Goal: Task Accomplishment & Management: Manage account settings

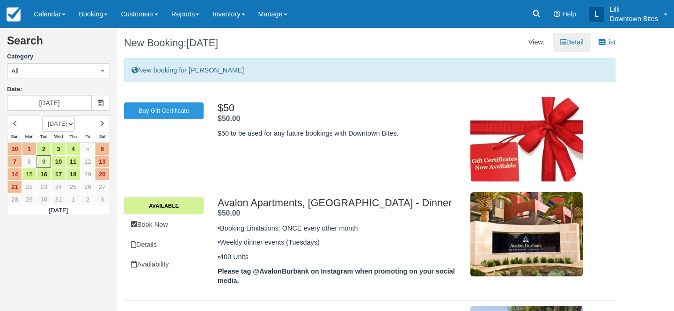
scroll to position [48, 0]
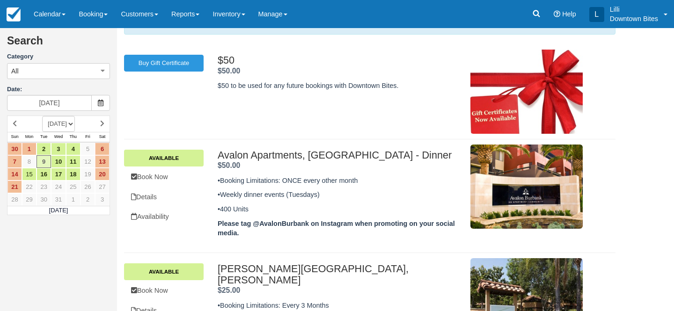
click at [140, 14] on link "Customers" at bounding box center [139, 14] width 51 height 28
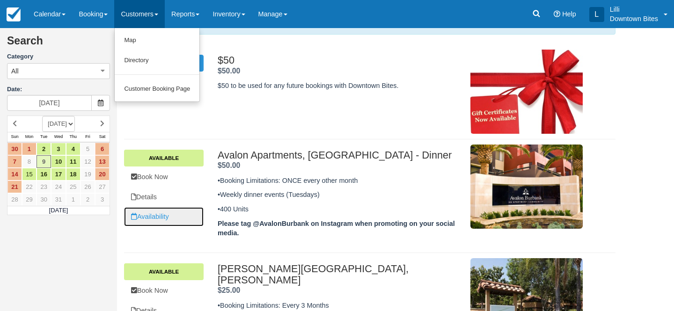
click at [155, 215] on link "Availability" at bounding box center [164, 216] width 80 height 19
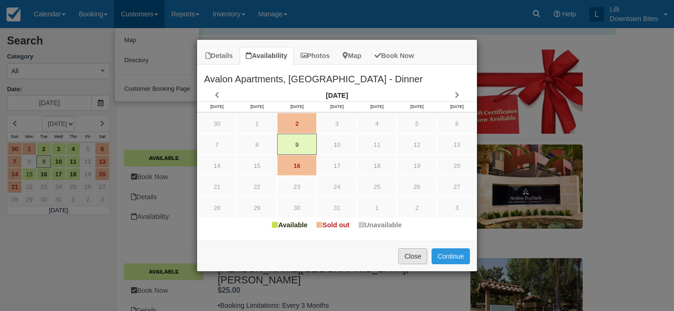
click at [409, 258] on button "Close" at bounding box center [413, 257] width 29 height 16
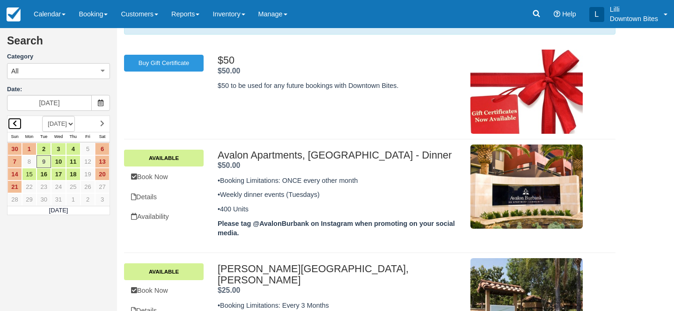
click at [17, 122] on link at bounding box center [14, 124] width 15 height 13
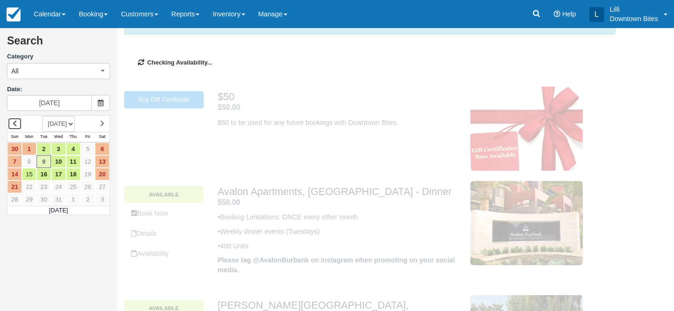
scroll to position [0, 0]
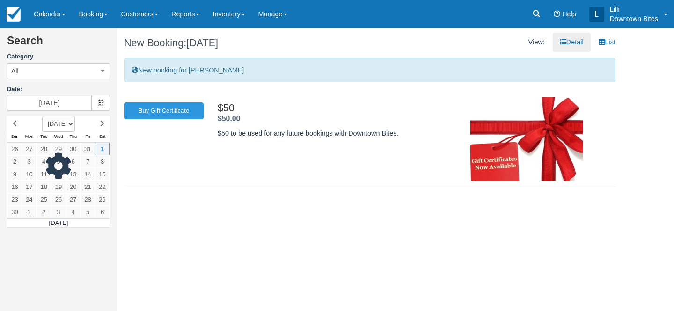
click at [17, 122] on div at bounding box center [58, 172] width 103 height 113
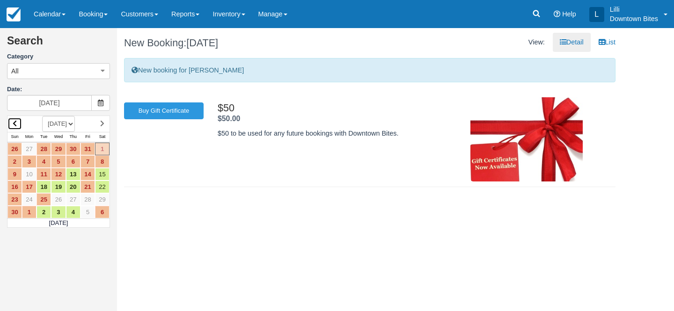
click at [14, 123] on icon at bounding box center [15, 123] width 4 height 7
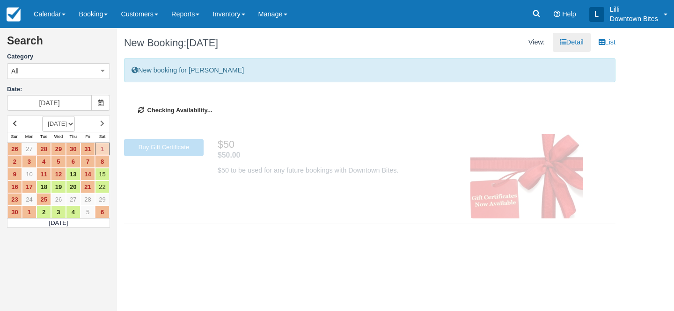
type input "10/01/25"
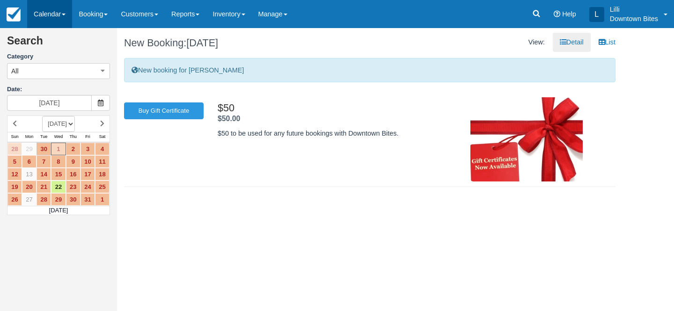
click at [41, 11] on link "Calendar" at bounding box center [49, 14] width 45 height 28
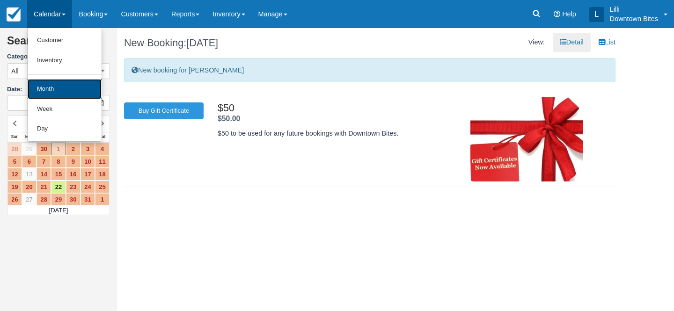
click at [44, 84] on link "Month" at bounding box center [65, 89] width 74 height 20
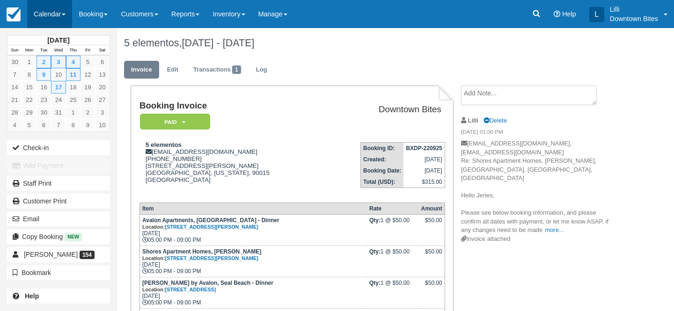
scroll to position [61, 0]
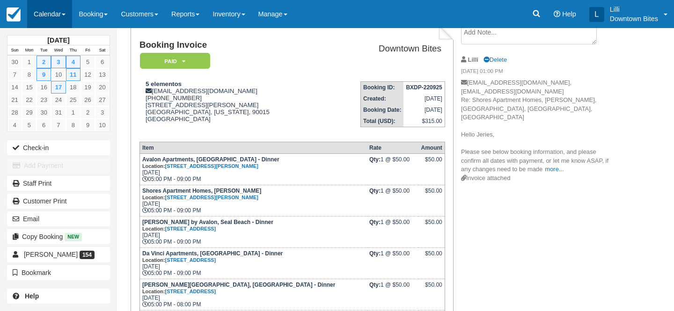
click at [50, 12] on link "Calendar" at bounding box center [49, 14] width 45 height 28
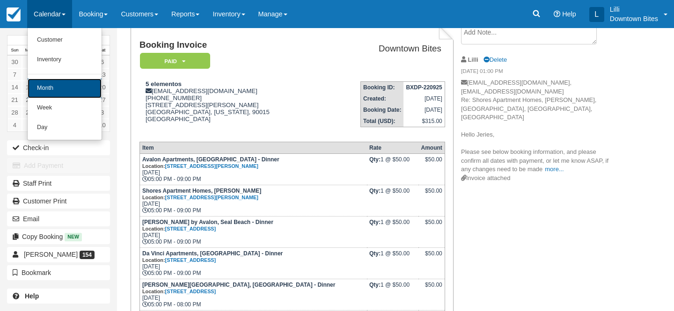
click at [52, 85] on link "Month" at bounding box center [65, 89] width 74 height 20
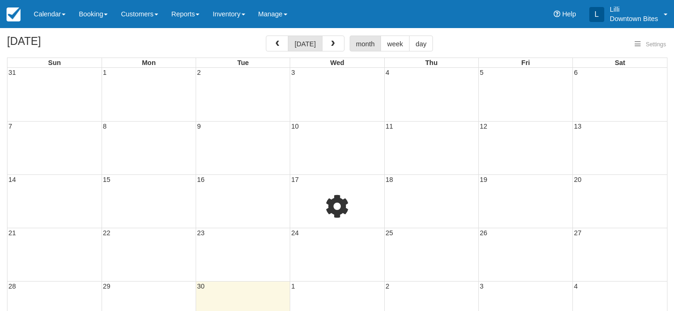
select select
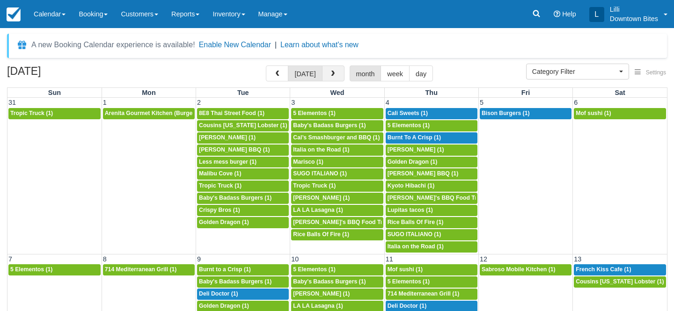
click at [325, 73] on button "button" at bounding box center [333, 74] width 22 height 16
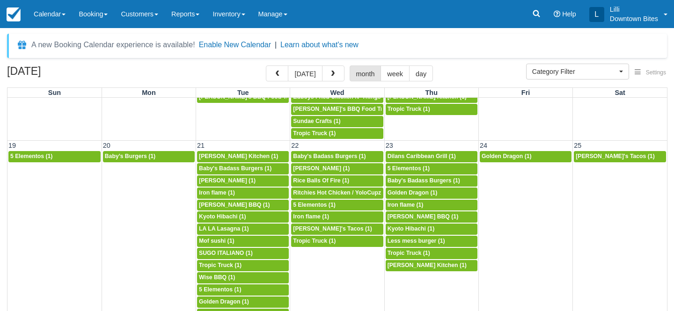
scroll to position [512, 0]
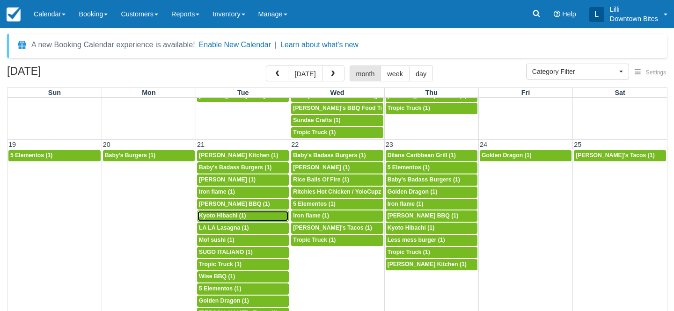
click at [235, 216] on span "Kyoto Hibachi (1)" at bounding box center [222, 216] width 47 height 7
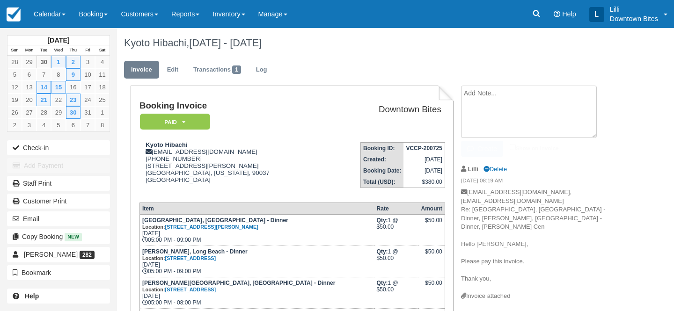
click at [481, 93] on textarea at bounding box center [529, 112] width 136 height 52
paste textarea "Hello Josephine, I am so sorry to do this, but October 21st will also have to b…"
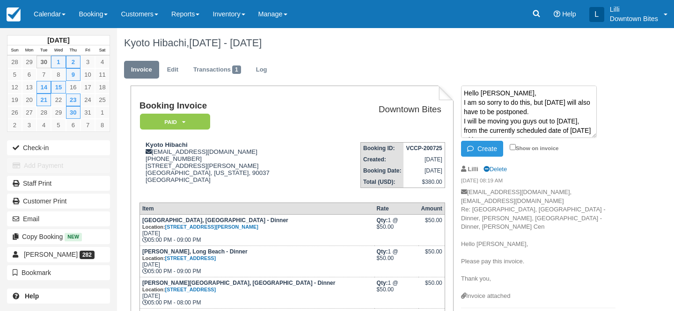
scroll to position [53, 0]
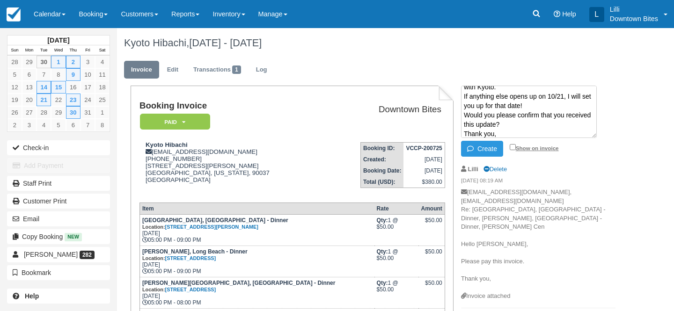
type textarea "Hello Josephine, I am so sorry to do this, but October 21st will also have to b…"
click at [514, 148] on input "Show on invoice" at bounding box center [513, 147] width 6 height 6
checkbox input "true"
click at [486, 150] on button "Create" at bounding box center [482, 149] width 42 height 16
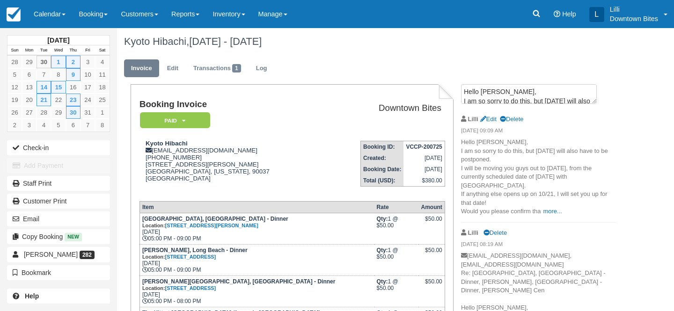
scroll to position [0, 0]
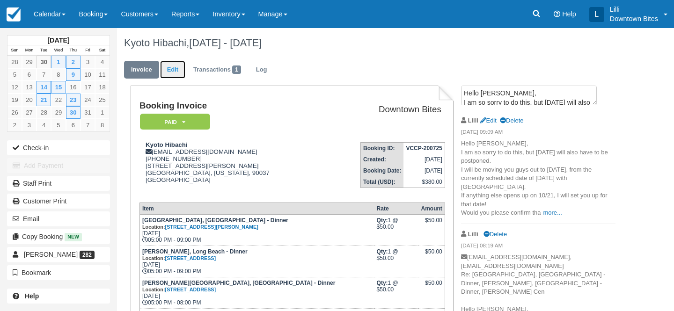
click at [174, 69] on link "Edit" at bounding box center [172, 70] width 25 height 18
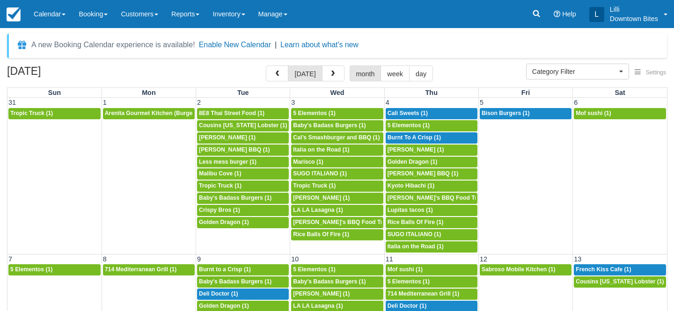
select select
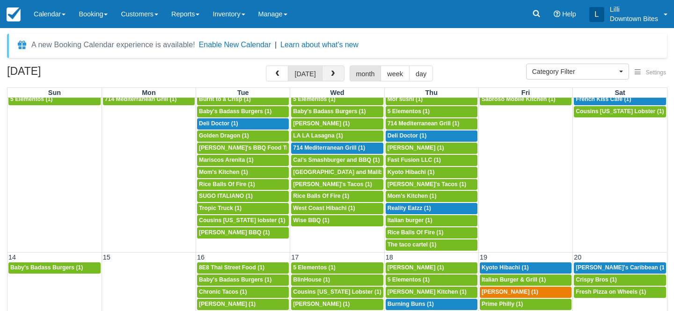
click at [330, 74] on span "button" at bounding box center [333, 74] width 7 height 7
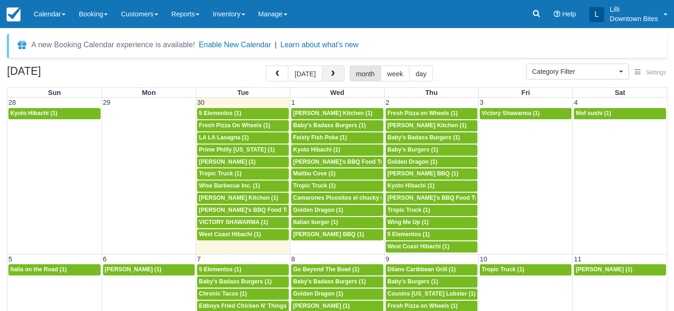
click at [330, 74] on span "button" at bounding box center [333, 74] width 7 height 7
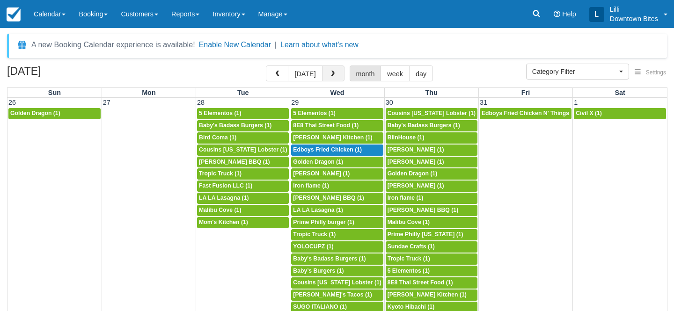
click at [330, 74] on span "button" at bounding box center [333, 74] width 7 height 7
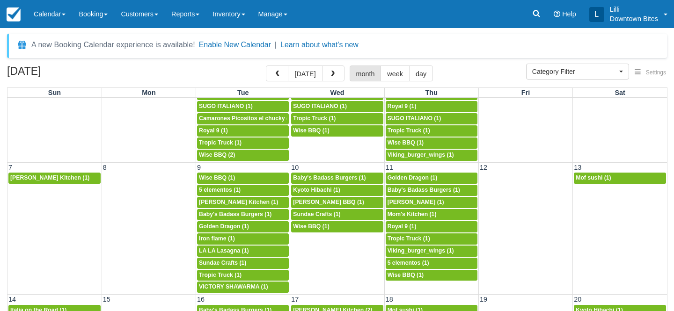
scroll to position [83, 0]
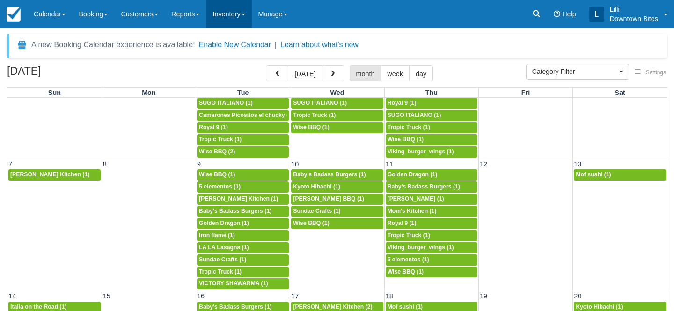
click at [234, 15] on link "Inventory" at bounding box center [228, 14] width 45 height 28
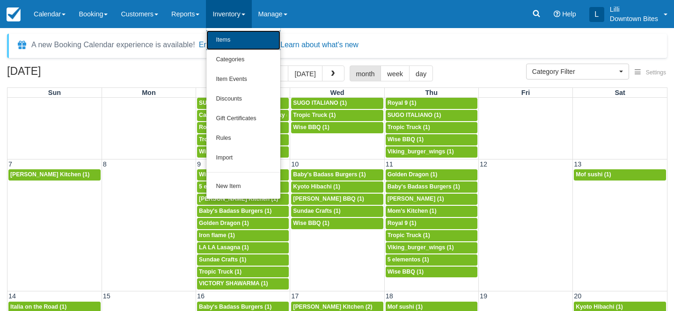
click at [232, 43] on link "Items" at bounding box center [244, 40] width 74 height 20
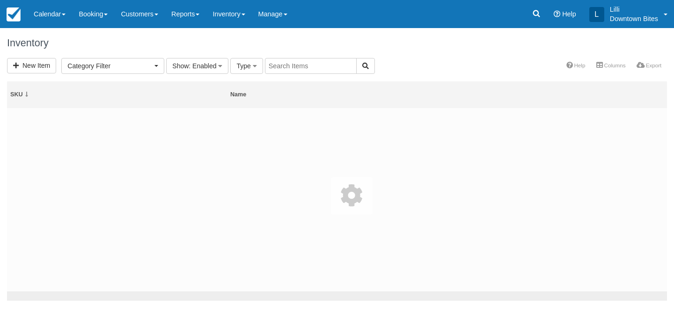
select select
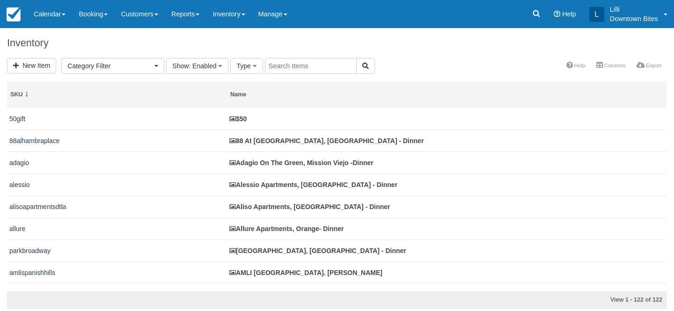
click at [324, 62] on input "text" at bounding box center [311, 66] width 92 height 16
type input "avalon"
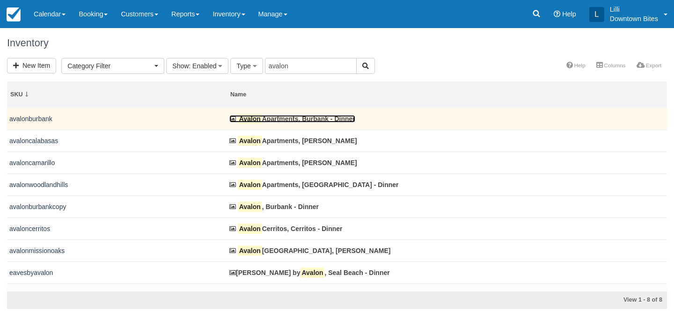
click at [294, 118] on link "Avalon Apartments, Burbank - Dinner" at bounding box center [292, 118] width 126 height 7
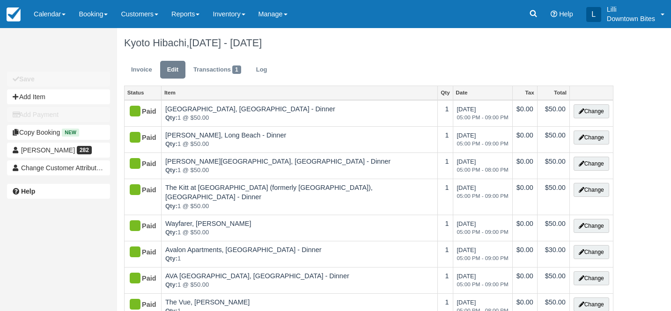
type input "(626) 677-0189"
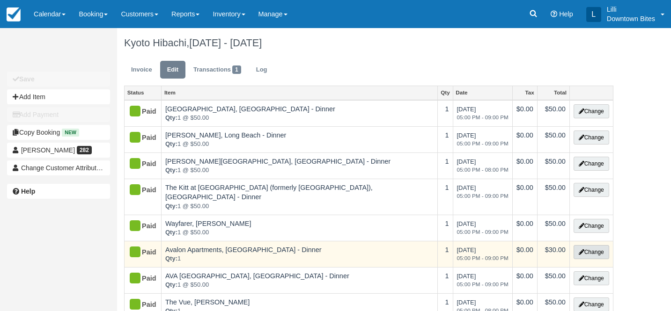
click at [588, 245] on button "Change" at bounding box center [592, 252] width 36 height 14
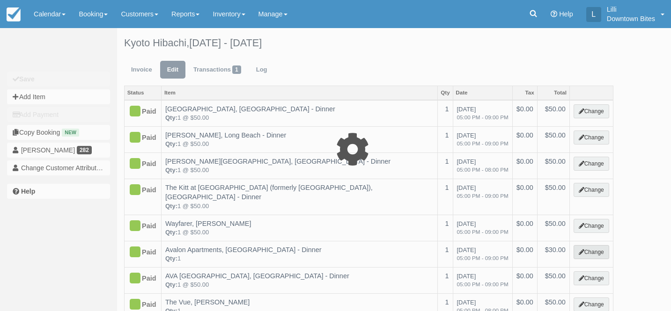
select select "2"
type input "30.00"
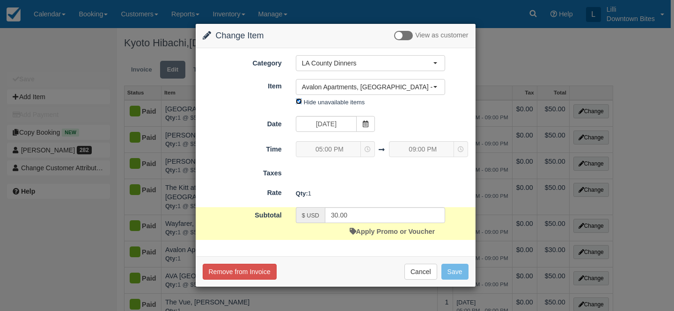
click at [300, 101] on input "Hide unavailable items" at bounding box center [299, 101] width 6 height 6
checkbox input "false"
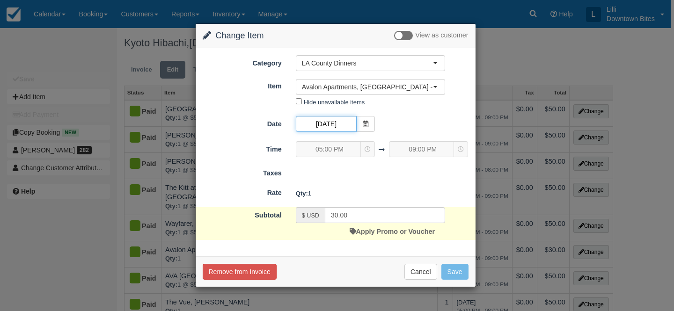
click at [330, 127] on input "10/21/25" at bounding box center [326, 124] width 61 height 16
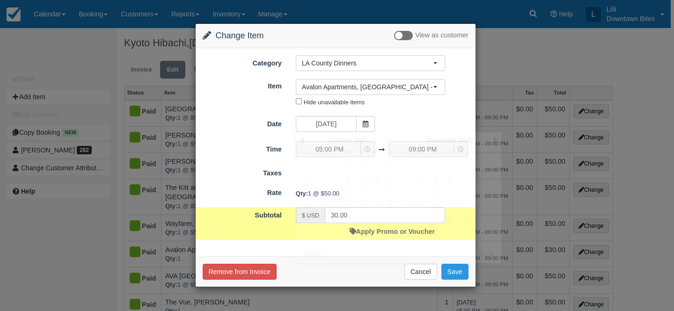
type input "50.00"
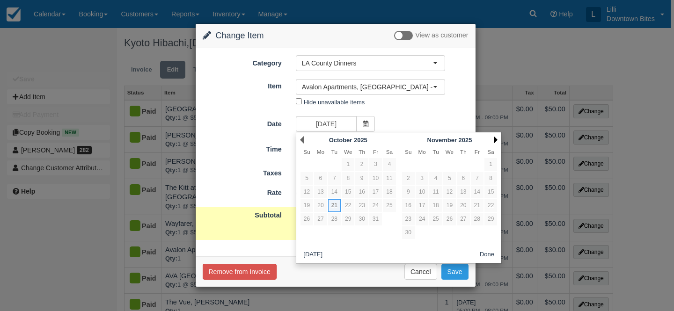
click at [495, 138] on link "Next" at bounding box center [496, 139] width 4 height 7
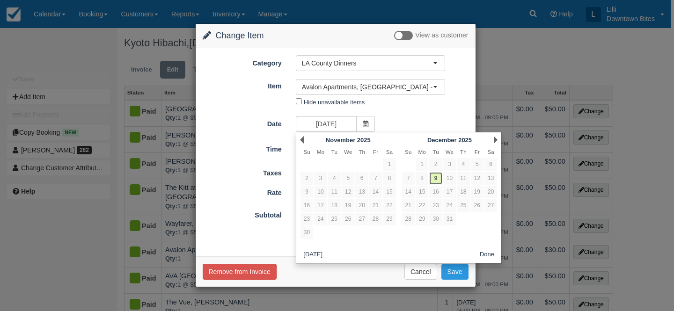
click at [437, 179] on link "9" at bounding box center [435, 178] width 13 height 13
type input "12/09/25"
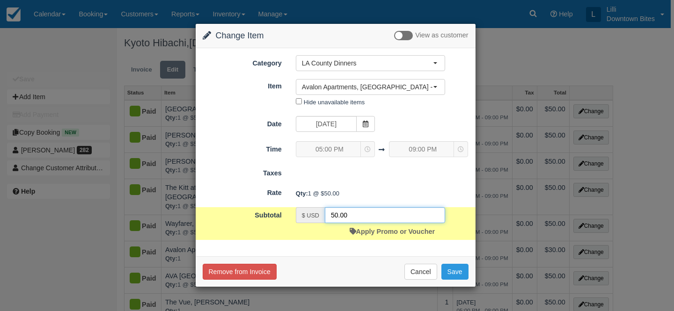
click at [335, 216] on input "50.00" at bounding box center [385, 215] width 120 height 16
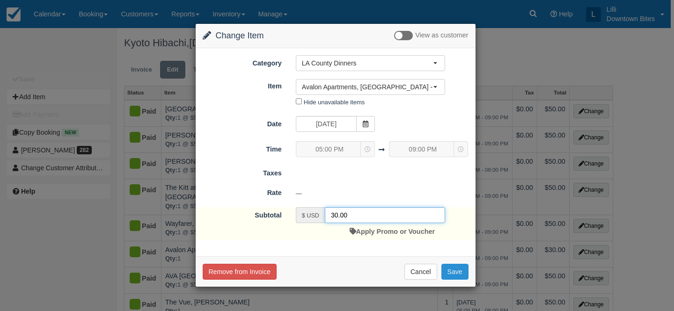
type input "30.00"
click at [451, 274] on button "Save" at bounding box center [455, 272] width 27 height 16
checkbox input "false"
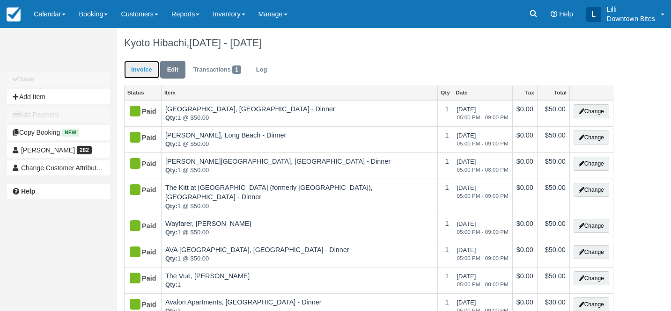
click at [134, 73] on link "Invoice" at bounding box center [141, 70] width 35 height 18
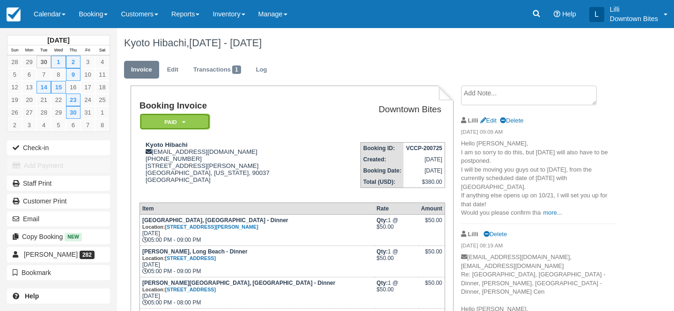
click at [192, 122] on em "Paid" at bounding box center [175, 122] width 70 height 16
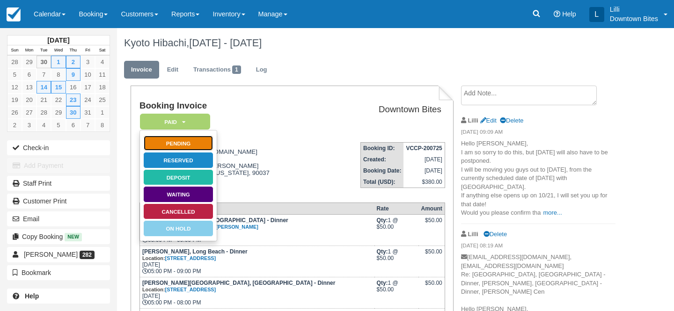
click at [191, 140] on link "Pending" at bounding box center [178, 143] width 70 height 16
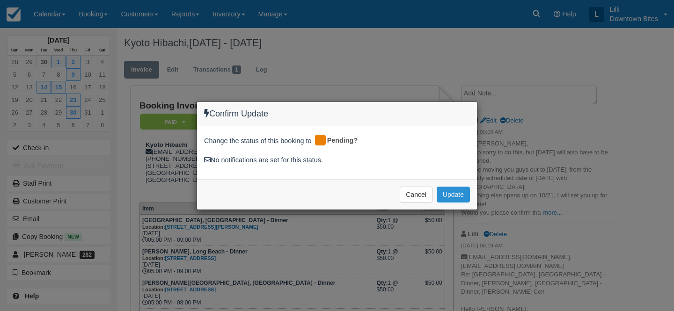
click at [458, 190] on button "Update" at bounding box center [453, 195] width 33 height 16
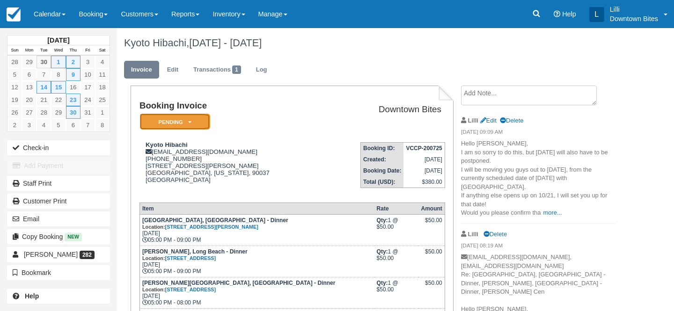
click at [203, 120] on em "Pending" at bounding box center [175, 122] width 70 height 16
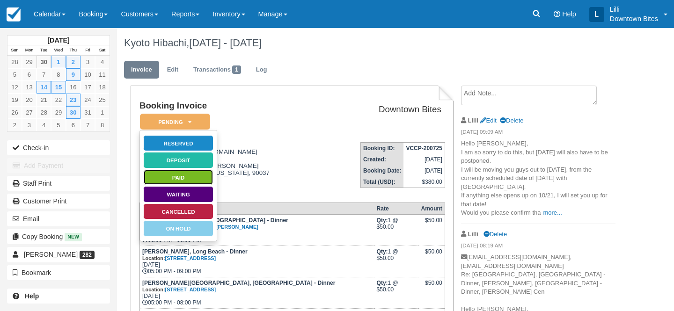
click at [199, 178] on link "Paid" at bounding box center [178, 178] width 70 height 16
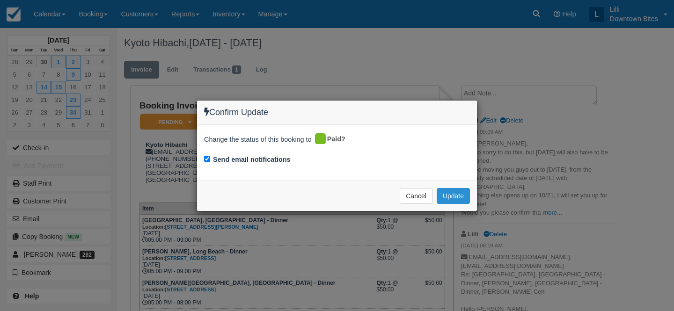
click at [461, 193] on button "Update" at bounding box center [453, 196] width 33 height 16
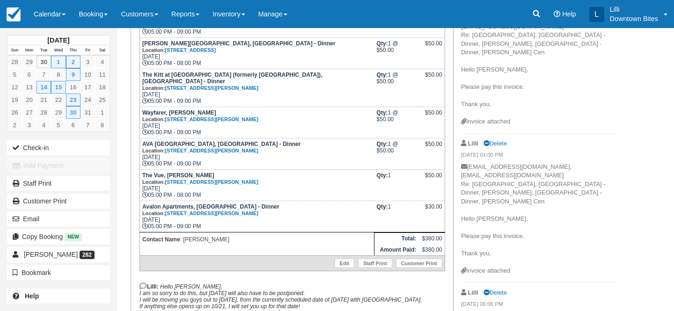
scroll to position [221, 0]
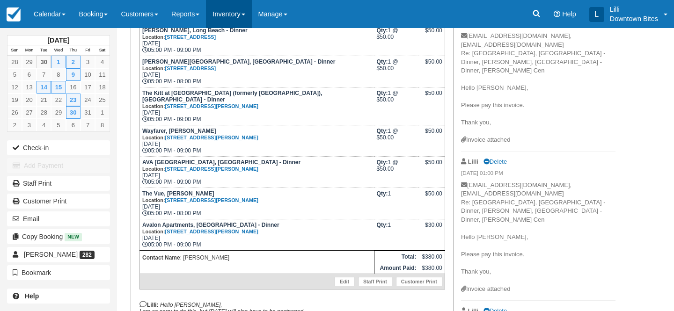
click at [245, 14] on link "Inventory" at bounding box center [228, 14] width 45 height 28
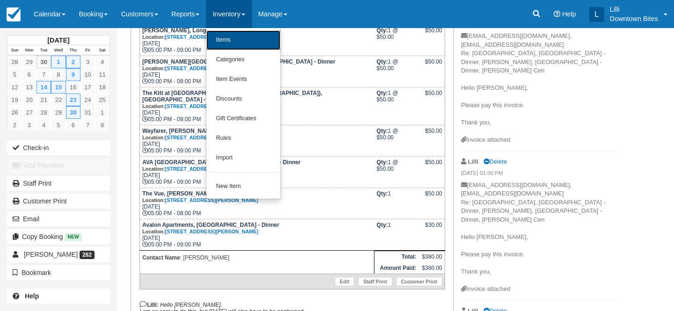
click at [245, 40] on link "Items" at bounding box center [244, 40] width 74 height 20
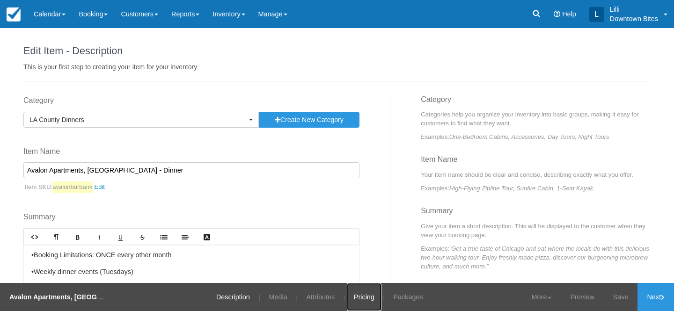
click at [363, 292] on link "Pricing" at bounding box center [364, 297] width 35 height 28
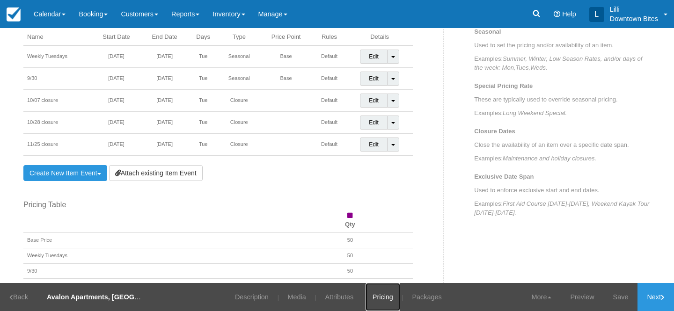
scroll to position [365, 0]
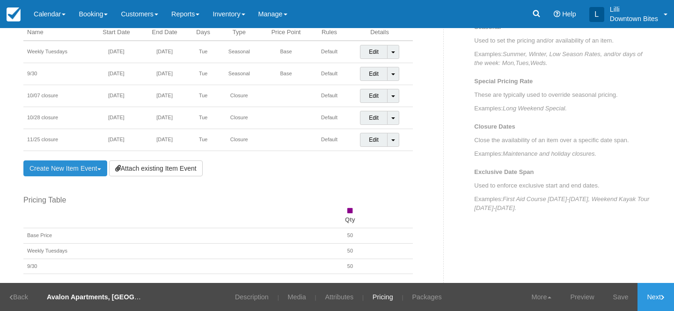
click at [65, 168] on link "Create New Item Event Toggle Dropdown" at bounding box center [65, 169] width 84 height 16
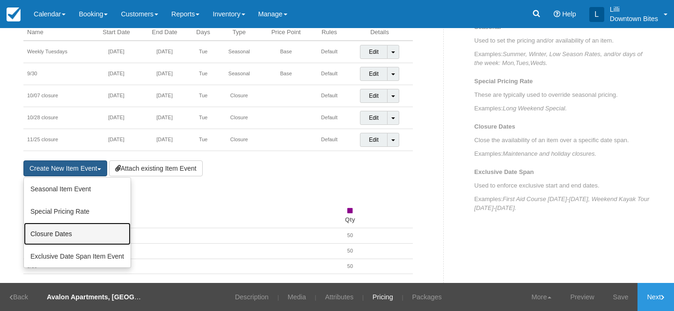
click at [65, 232] on link "Closure Dates" at bounding box center [77, 234] width 107 height 22
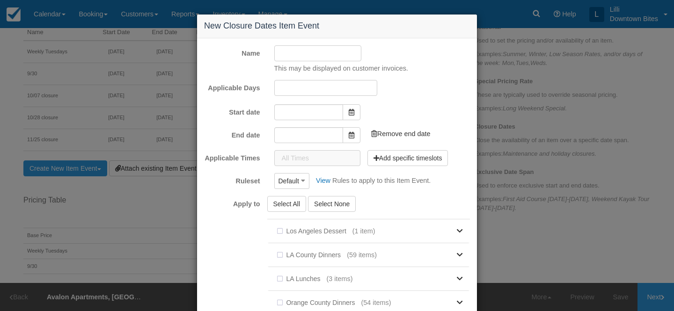
type input "09/30/25"
type input "10/30/25"
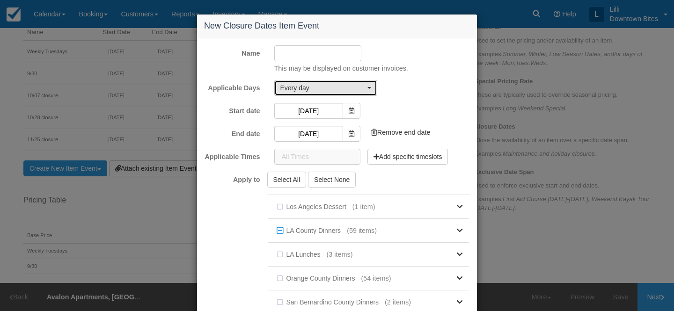
click at [306, 84] on span "Every day" at bounding box center [322, 87] width 85 height 9
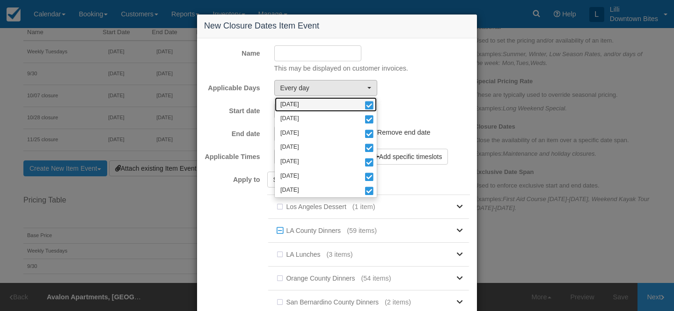
click at [348, 103] on link "Monday" at bounding box center [326, 104] width 102 height 15
select select "tue"
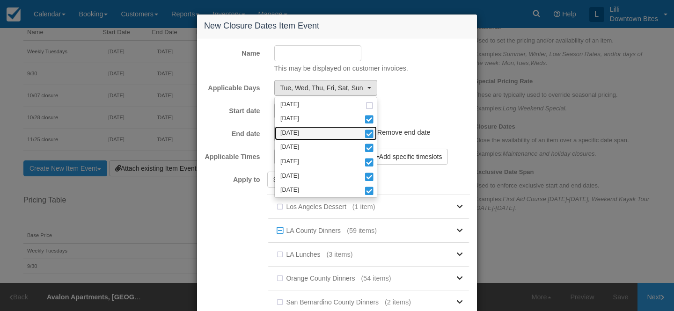
click at [338, 134] on link "Wednesday" at bounding box center [326, 133] width 102 height 15
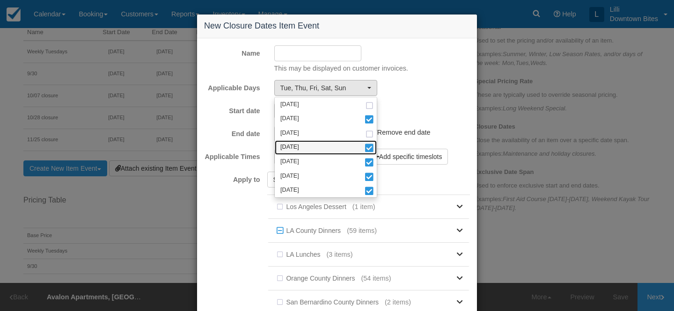
click at [337, 150] on link "Thursday" at bounding box center [326, 147] width 102 height 15
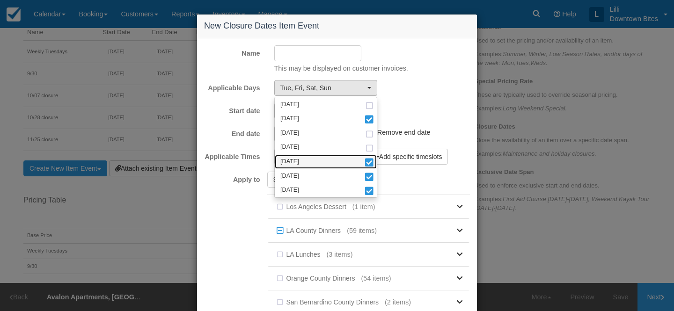
click at [332, 166] on link "Friday" at bounding box center [326, 162] width 102 height 15
click at [332, 179] on link "Saturday" at bounding box center [326, 176] width 102 height 15
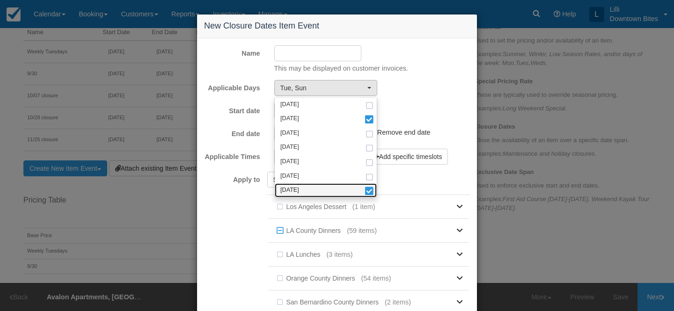
click at [333, 193] on link "Sunday" at bounding box center [326, 191] width 102 height 15
click at [417, 103] on div "Add end date" at bounding box center [396, 103] width 70 height 0
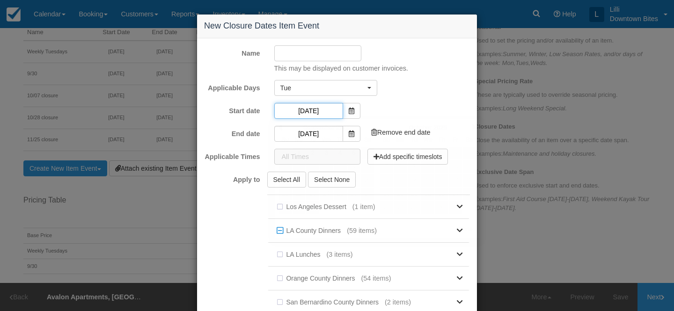
click at [314, 111] on input "[DATE]" at bounding box center [308, 111] width 69 height 16
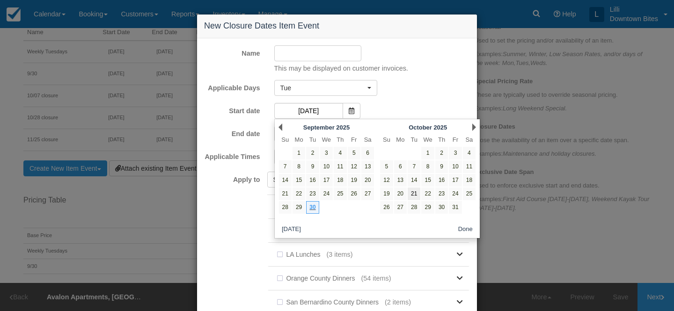
click at [417, 197] on link "21" at bounding box center [414, 194] width 13 height 13
type input "10/21/25"
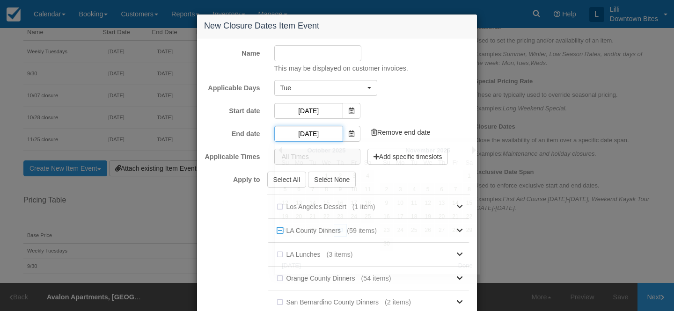
click at [313, 133] on input "10/30/25" at bounding box center [308, 134] width 69 height 16
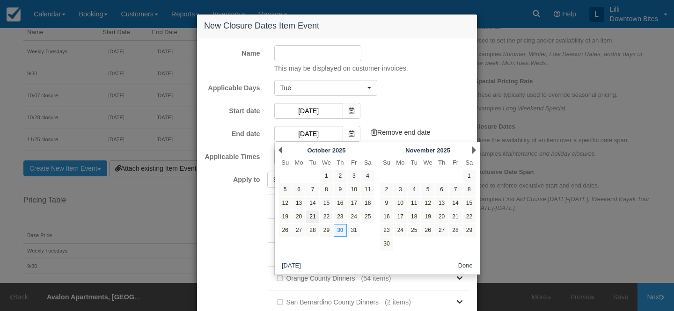
click at [310, 218] on link "21" at bounding box center [312, 217] width 13 height 13
type input "10/21/25"
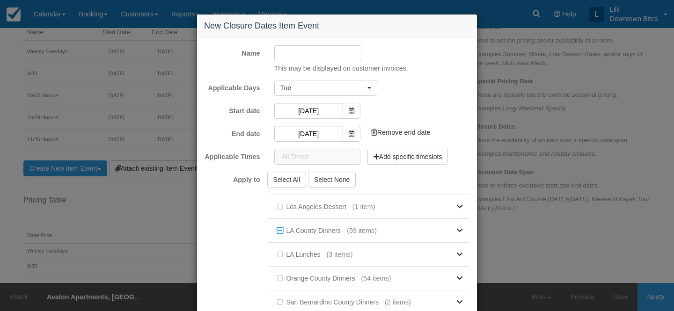
click at [295, 56] on input "Name" at bounding box center [318, 53] width 88 height 16
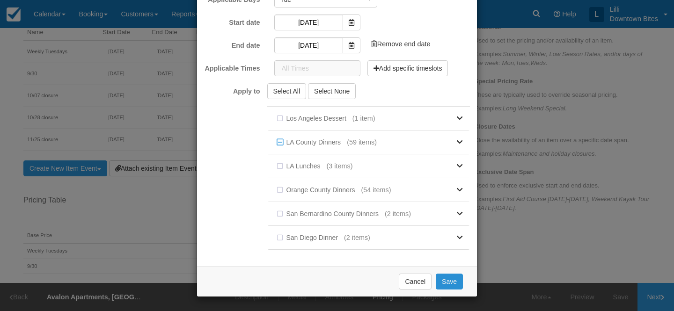
type input "10/21 closure"
click at [450, 281] on button "Save" at bounding box center [449, 282] width 27 height 16
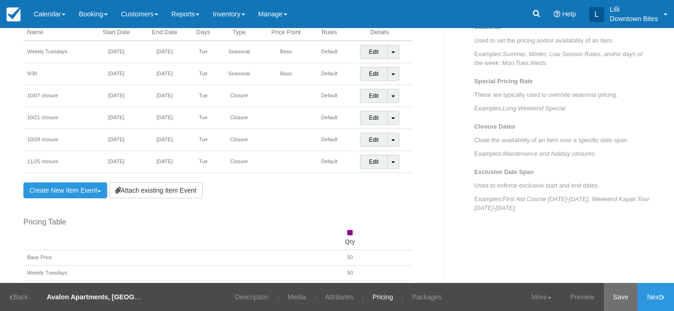
click at [618, 295] on link "Save" at bounding box center [621, 297] width 34 height 28
click at [43, 18] on link "Calendar" at bounding box center [49, 14] width 45 height 28
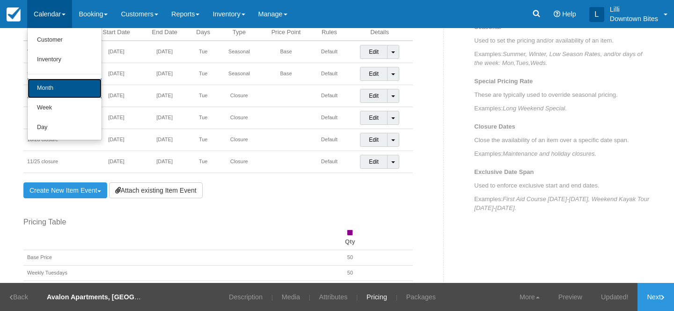
click at [45, 86] on link "Month" at bounding box center [65, 89] width 74 height 20
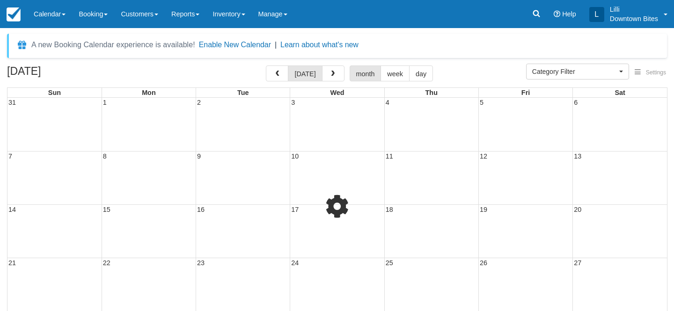
select select
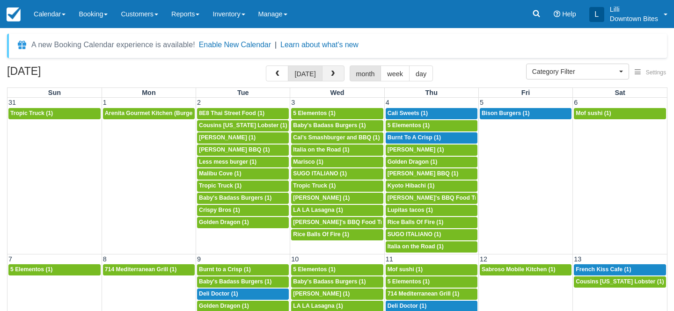
click at [330, 74] on span "button" at bounding box center [333, 74] width 7 height 7
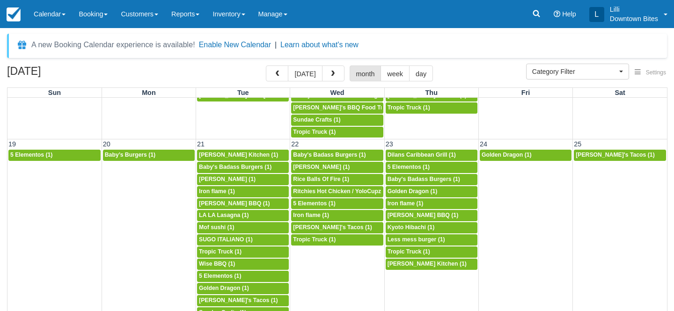
scroll to position [516, 0]
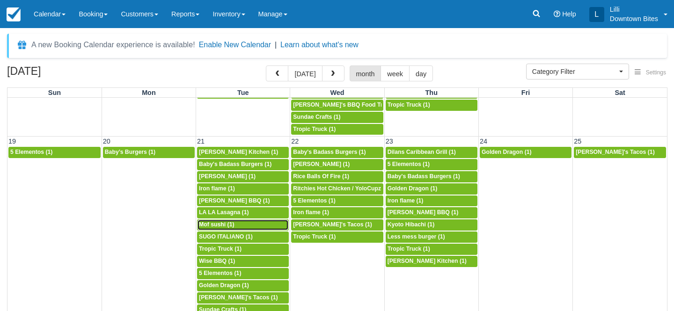
click at [252, 227] on div "5p Mof sushi (1)" at bounding box center [243, 224] width 88 height 7
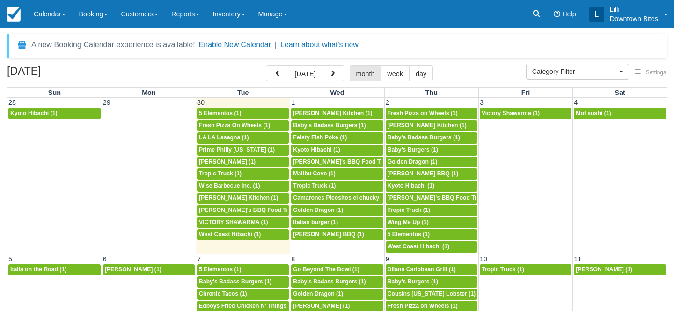
select select
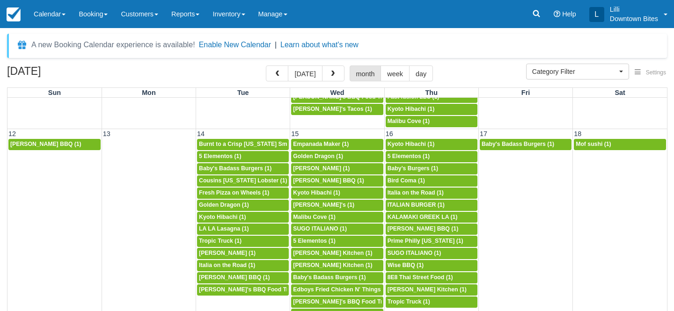
scroll to position [320, 0]
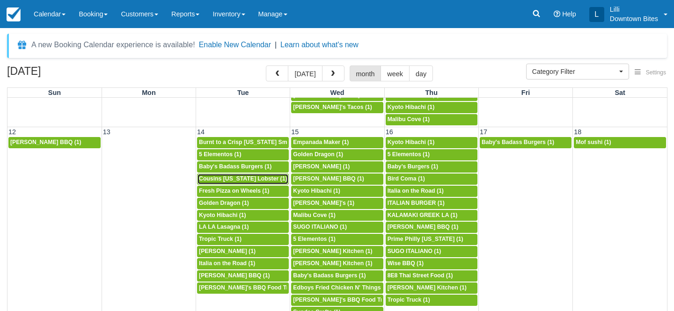
click at [240, 178] on span "Cousins [US_STATE] Lobster (1)" at bounding box center [243, 179] width 89 height 7
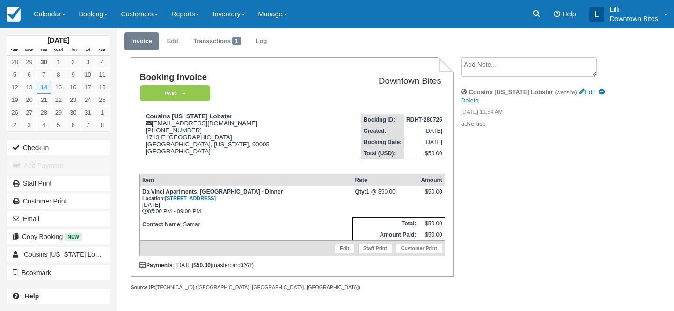
scroll to position [36, 0]
click at [61, 12] on link "Calendar" at bounding box center [49, 14] width 45 height 28
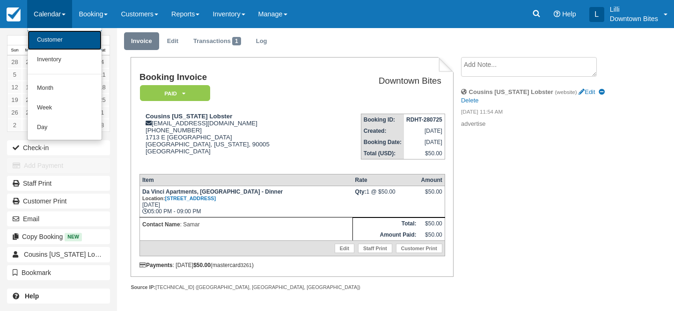
click at [49, 46] on link "Customer" at bounding box center [65, 40] width 74 height 20
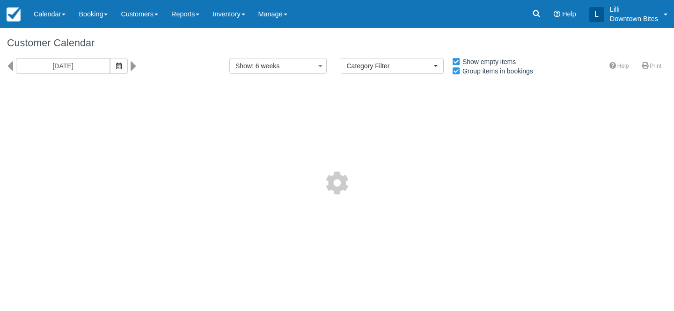
select select
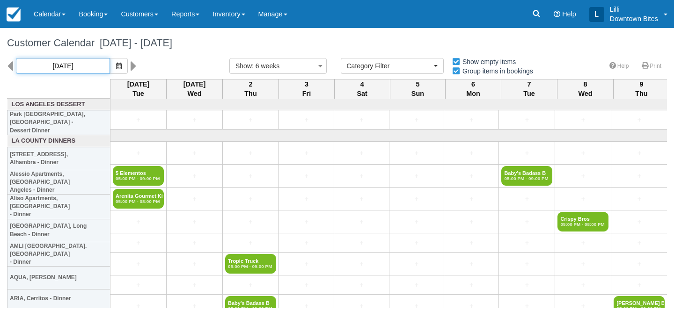
click at [81, 63] on input "09/30/25" at bounding box center [63, 66] width 94 height 16
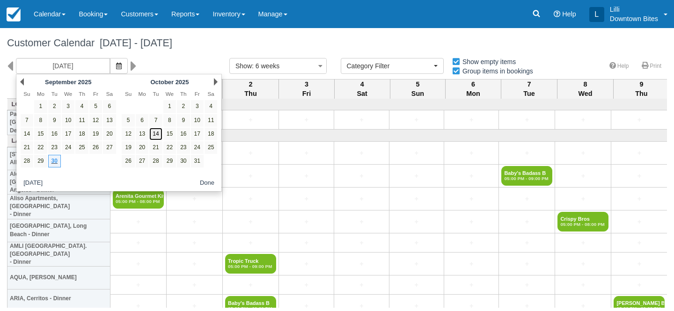
click at [158, 136] on link "14" at bounding box center [155, 134] width 13 height 13
type input "[DATE]"
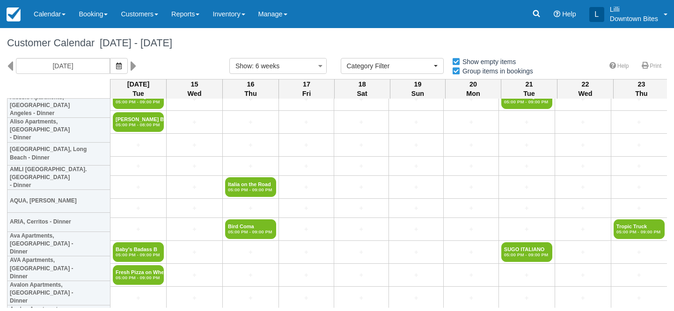
scroll to position [119, 0]
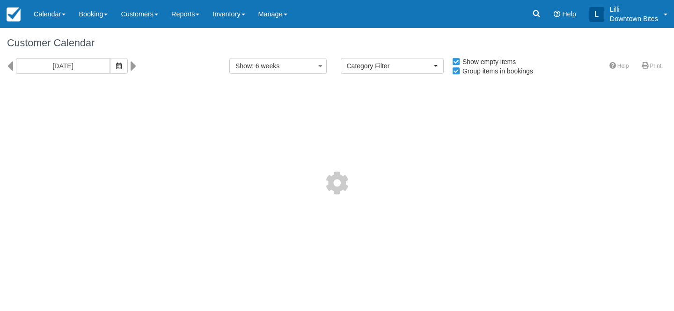
select select
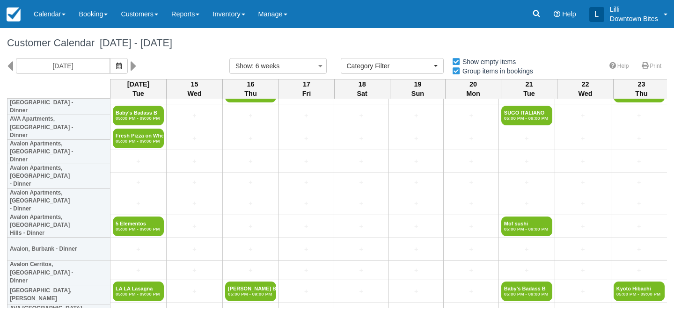
scroll to position [221, 0]
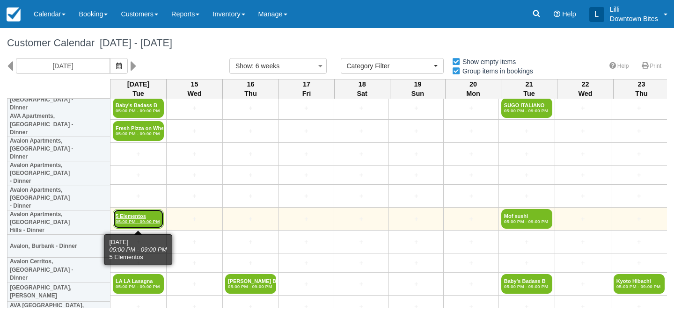
click at [141, 219] on link "5 Elementos 05:00 PM - 09:00 PM" at bounding box center [138, 219] width 51 height 20
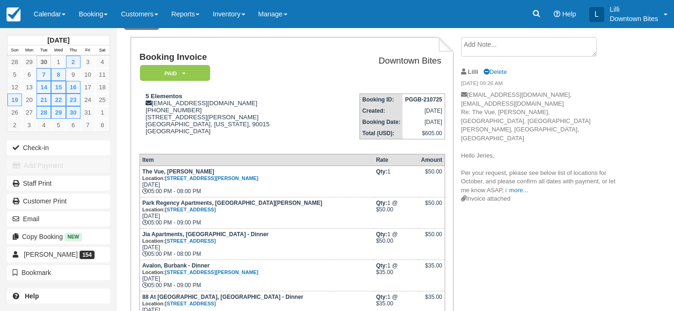
scroll to position [1, 0]
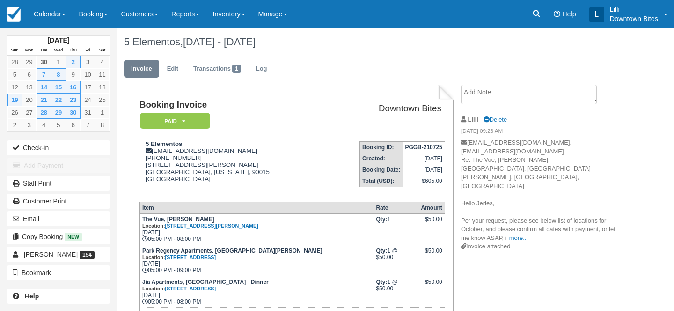
click at [484, 88] on textarea at bounding box center [529, 95] width 136 height 20
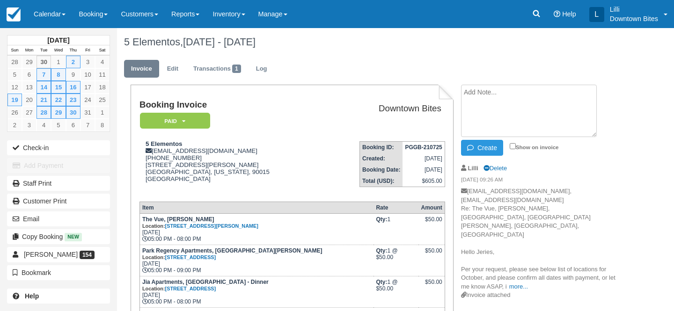
paste textarea "Hello Jeries, There was an internal scheduling conflict, and the event on [DATE…"
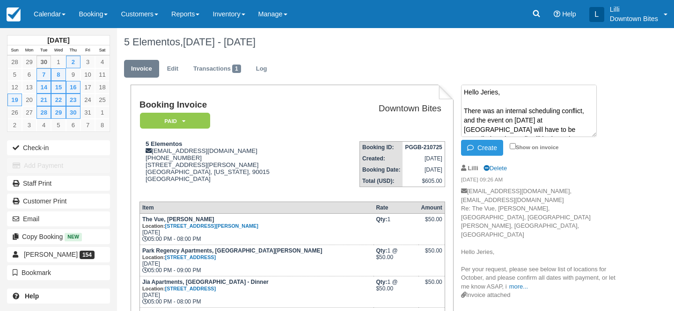
scroll to position [53, 0]
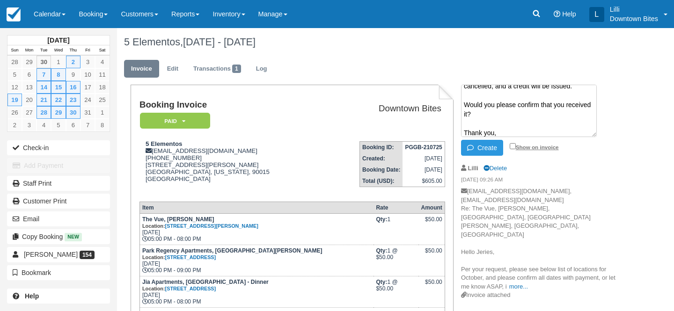
type textarea "Hello Jeries, There was an internal scheduling conflict, and the event on [DATE…"
click at [512, 146] on input "Show on invoice" at bounding box center [513, 146] width 6 height 6
checkbox input "true"
click at [490, 147] on button "Create" at bounding box center [482, 148] width 42 height 16
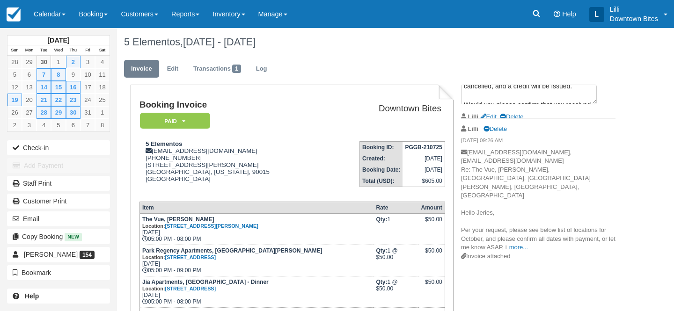
scroll to position [0, 0]
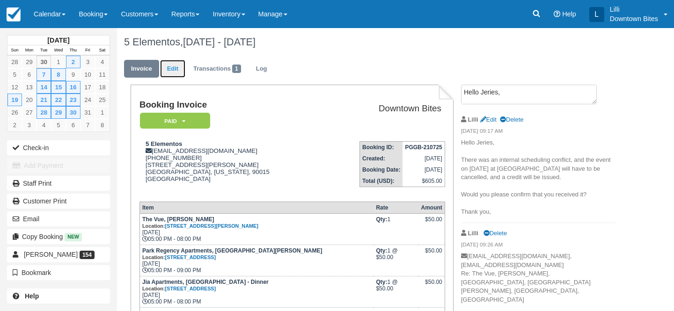
click at [174, 68] on link "Edit" at bounding box center [172, 69] width 25 height 18
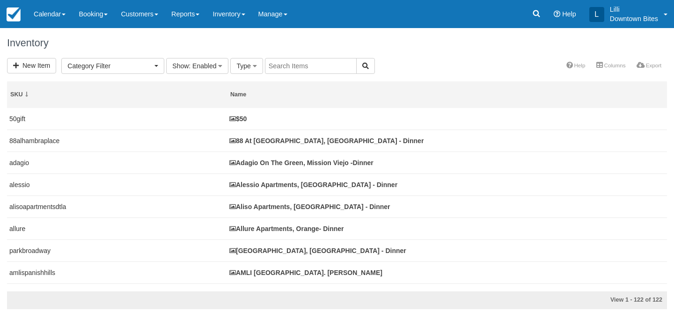
select select
click at [290, 65] on input "text" at bounding box center [311, 66] width 92 height 16
type input "avalon"
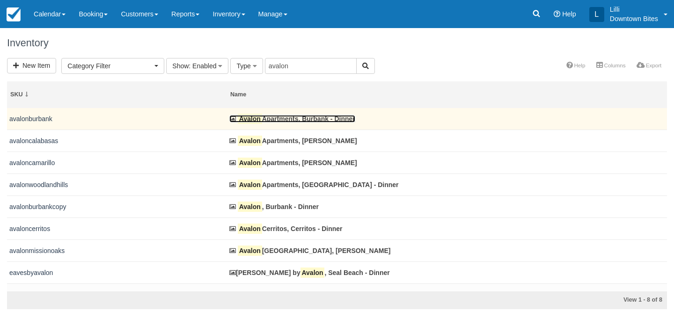
click at [264, 119] on link "Avalon Apartments, Burbank - Dinner" at bounding box center [292, 118] width 126 height 7
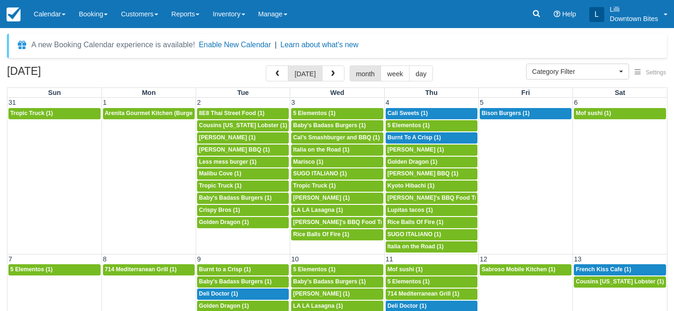
select select
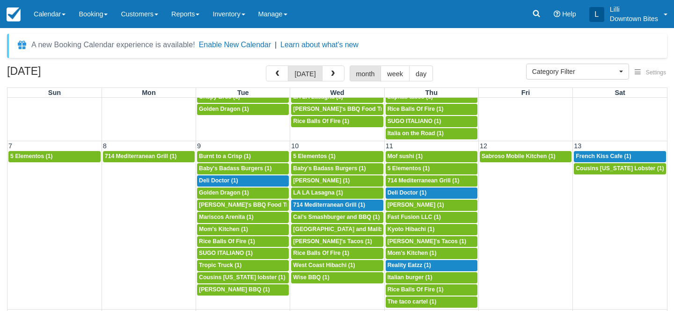
scroll to position [123, 0]
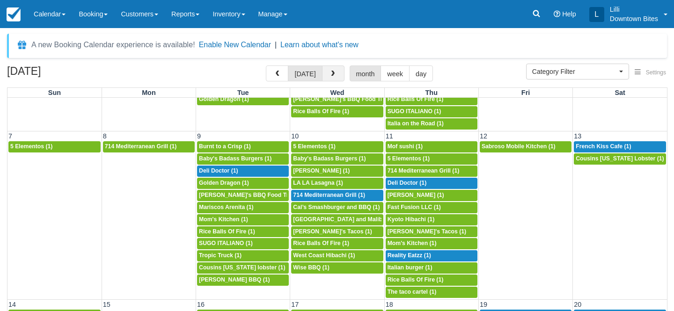
click at [337, 77] on button "button" at bounding box center [333, 74] width 22 height 16
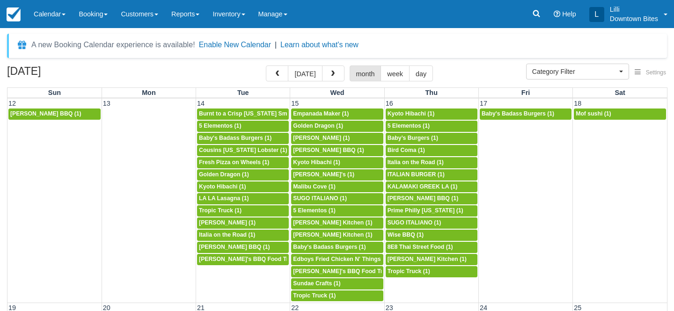
scroll to position [323, 0]
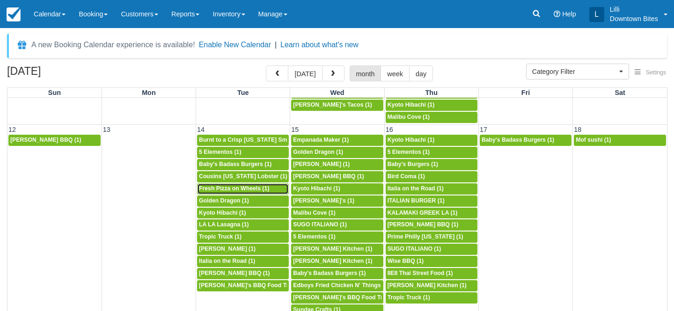
click at [223, 192] on span "Fresh Pizza on Wheels (1)" at bounding box center [234, 188] width 70 height 7
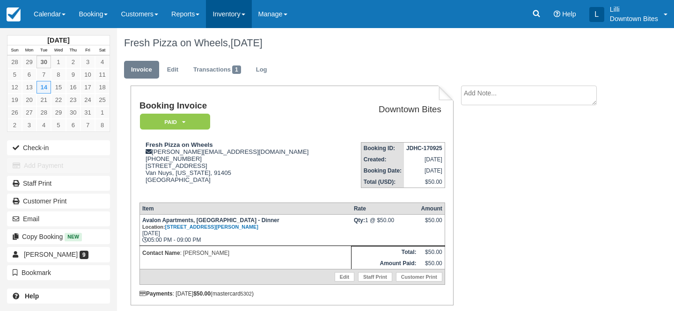
click at [231, 22] on link "Inventory" at bounding box center [228, 14] width 45 height 28
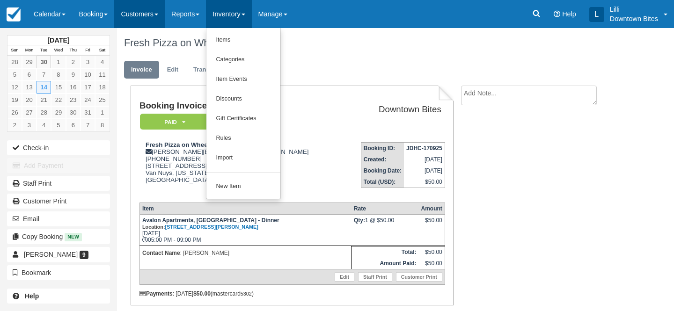
click at [143, 14] on link "Customers" at bounding box center [139, 14] width 51 height 28
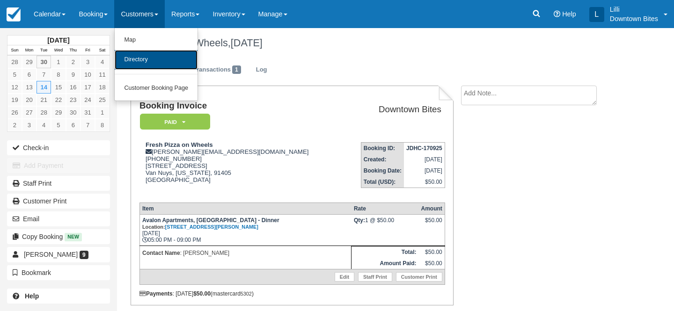
click at [143, 57] on link "Directory" at bounding box center [156, 60] width 83 height 20
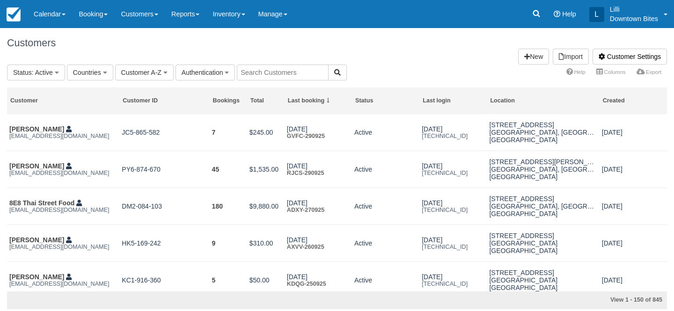
click at [259, 68] on input "text" at bounding box center [283, 73] width 92 height 16
type input "lill"
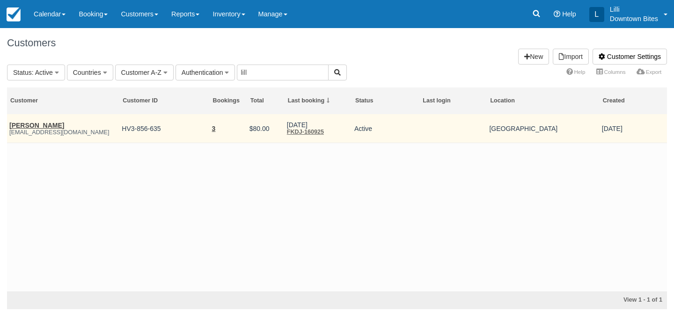
click at [38, 131] on em "lilli@downtowbites.com" at bounding box center [63, 132] width 108 height 7
click at [37, 127] on link "James Mcintosh" at bounding box center [36, 125] width 55 height 7
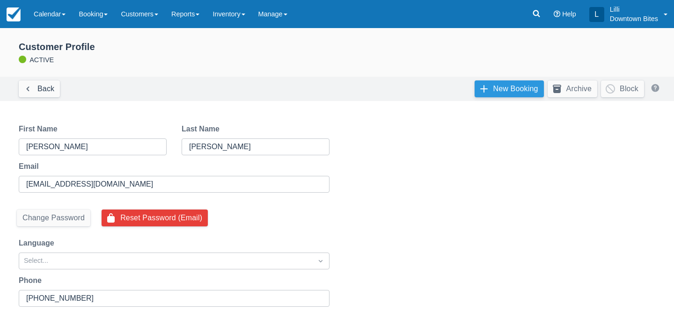
click at [512, 89] on link "New Booking" at bounding box center [509, 89] width 69 height 17
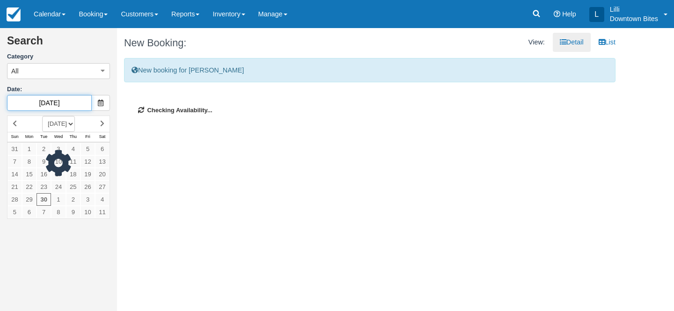
click at [75, 104] on input "[DATE]" at bounding box center [49, 103] width 85 height 16
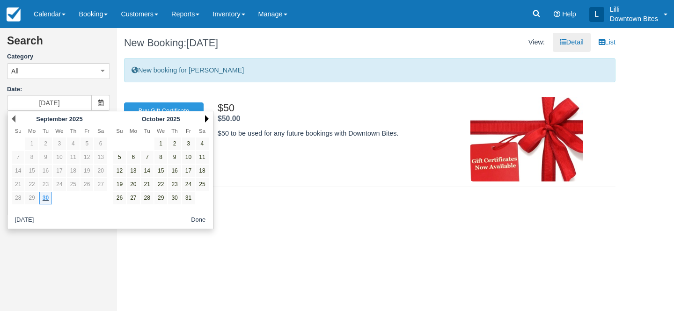
click at [207, 118] on link "Next" at bounding box center [207, 118] width 4 height 7
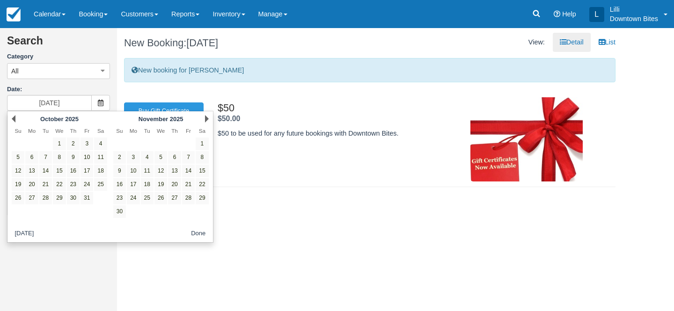
click at [207, 118] on link "Next" at bounding box center [207, 118] width 4 height 7
click at [145, 147] on link "2" at bounding box center [147, 144] width 13 height 13
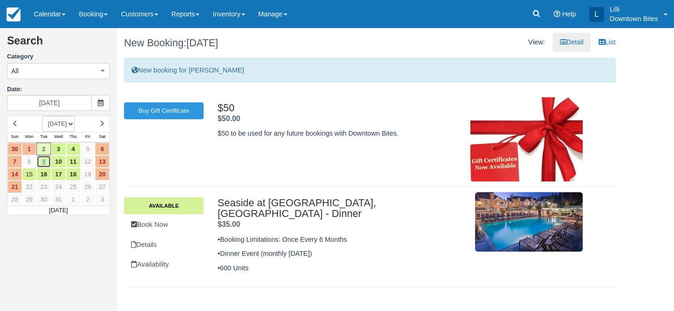
click at [46, 163] on link "9" at bounding box center [44, 161] width 15 height 13
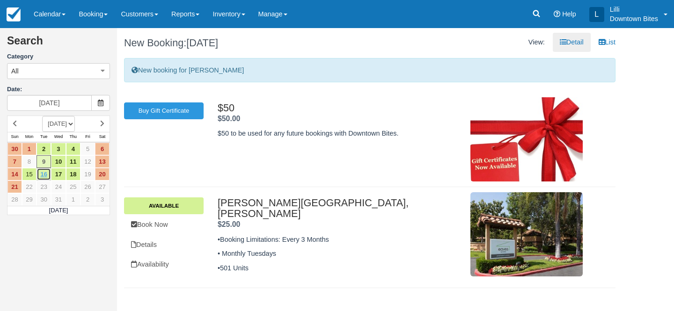
click at [46, 177] on link "16" at bounding box center [44, 174] width 15 height 13
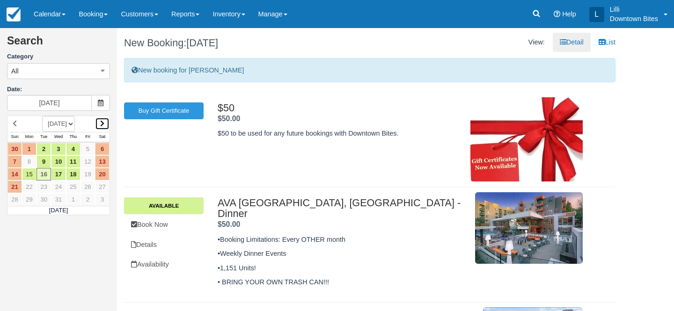
click at [103, 121] on icon at bounding box center [102, 123] width 4 height 7
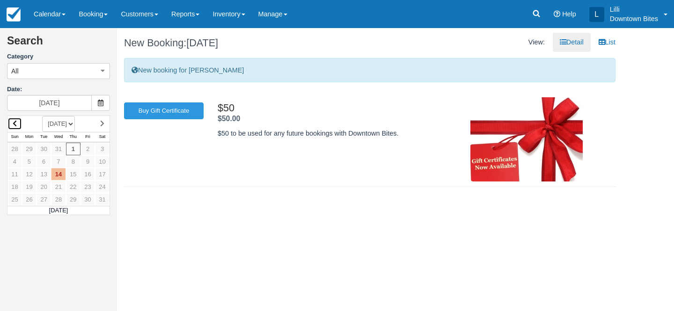
click at [13, 122] on icon at bounding box center [15, 123] width 4 height 7
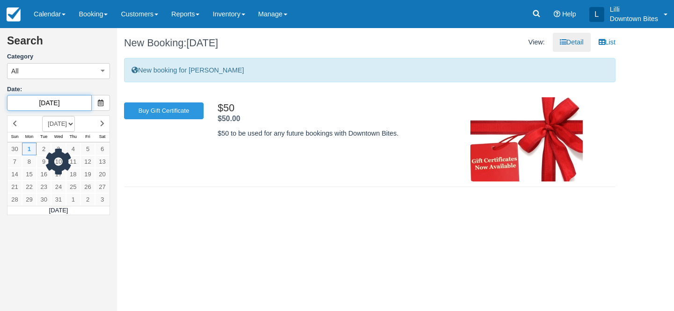
click at [49, 103] on input "12/01/25" at bounding box center [49, 103] width 85 height 16
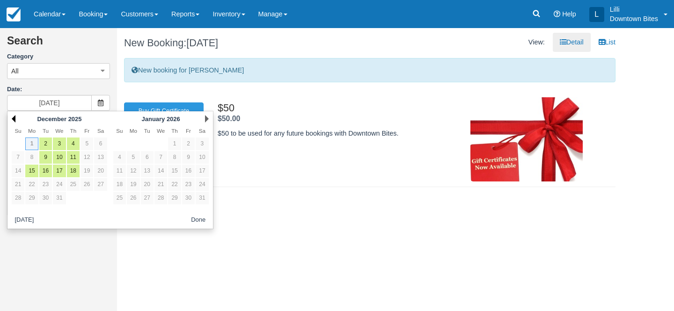
click at [14, 117] on link "Prev" at bounding box center [14, 118] width 4 height 7
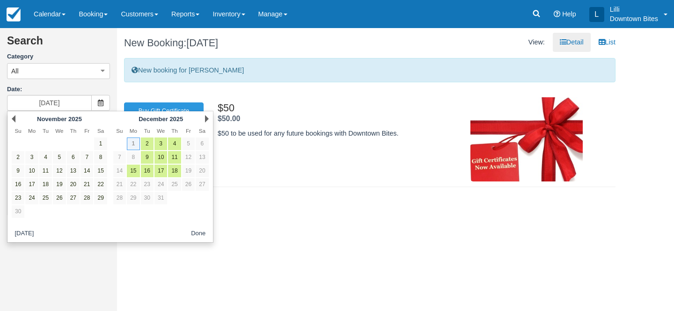
click at [14, 117] on link "Prev" at bounding box center [14, 118] width 4 height 7
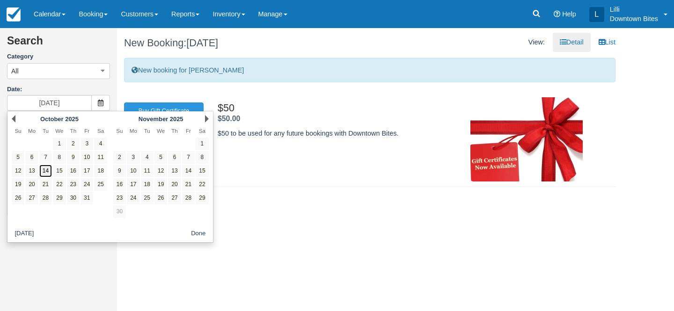
click at [44, 172] on link "14" at bounding box center [45, 171] width 13 height 13
type input "[DATE]"
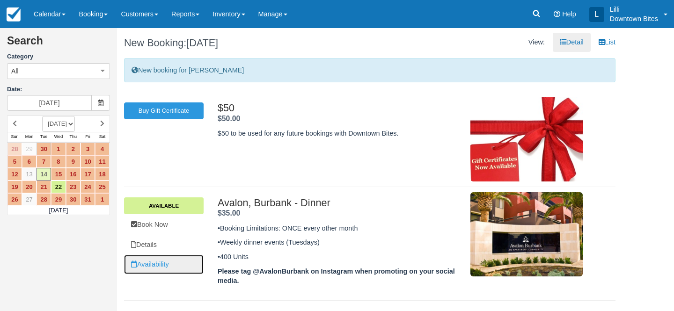
click at [156, 267] on link "Availability" at bounding box center [164, 264] width 80 height 19
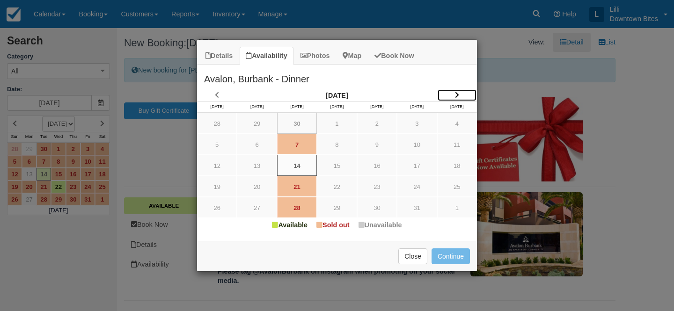
click at [456, 96] on icon "Item Modal" at bounding box center [457, 95] width 4 height 7
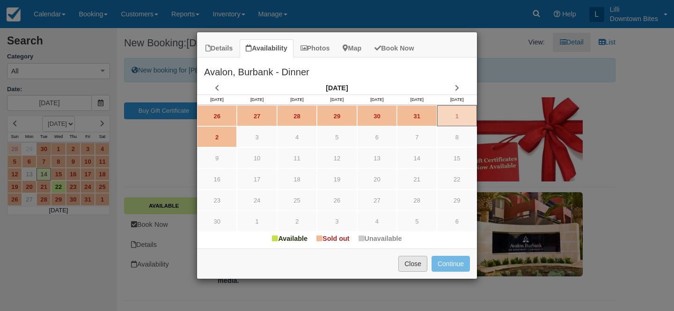
click at [416, 264] on button "Close" at bounding box center [413, 264] width 29 height 16
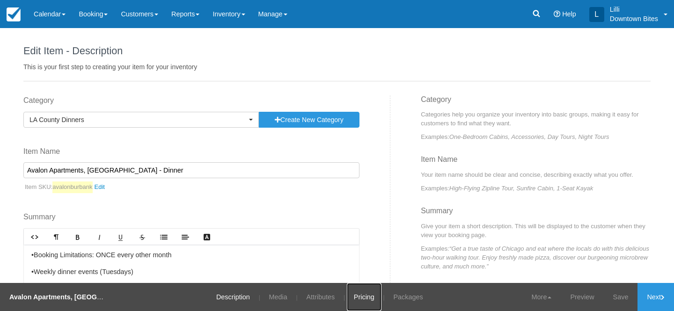
click at [363, 296] on link "Pricing" at bounding box center [364, 297] width 35 height 28
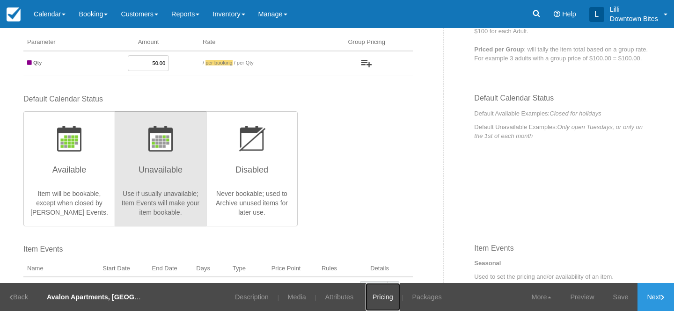
scroll to position [292, 0]
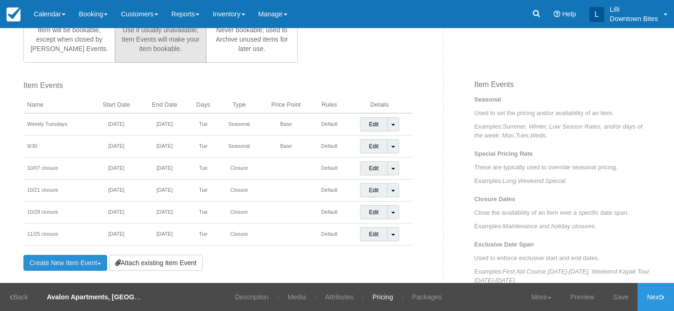
click at [73, 265] on link "Create New Item Event Toggle Dropdown" at bounding box center [65, 263] width 84 height 16
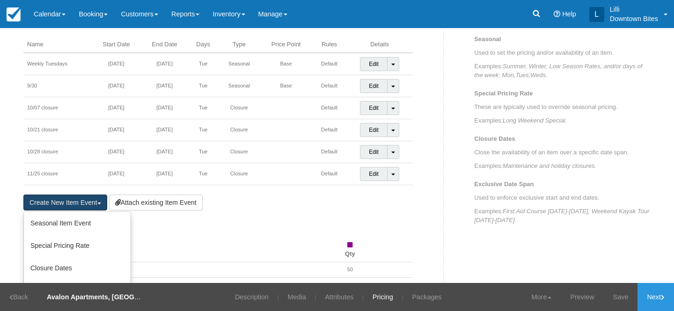
scroll to position [354, 0]
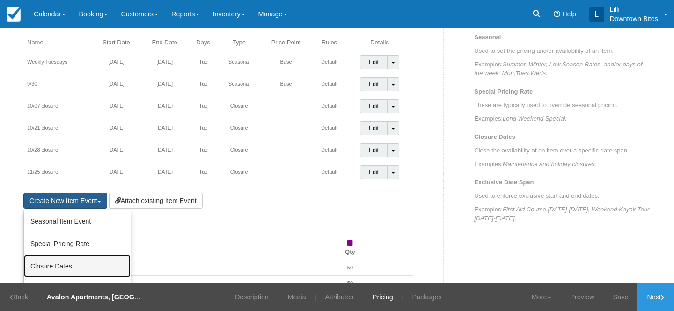
click at [69, 267] on link "Closure Dates" at bounding box center [77, 266] width 107 height 22
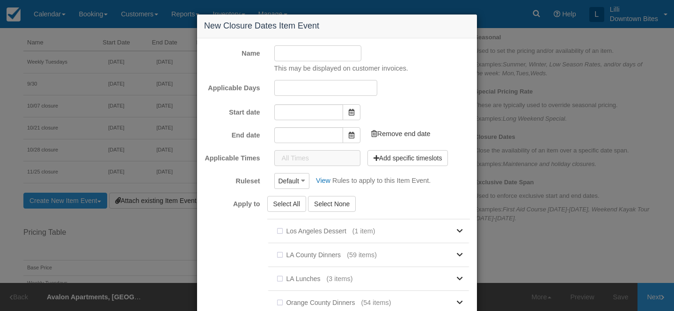
type input "[DATE]"
type input "10/30/25"
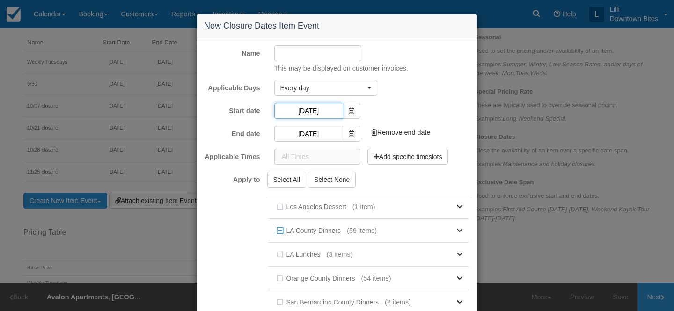
click at [317, 113] on input "09/30/25" at bounding box center [308, 111] width 69 height 16
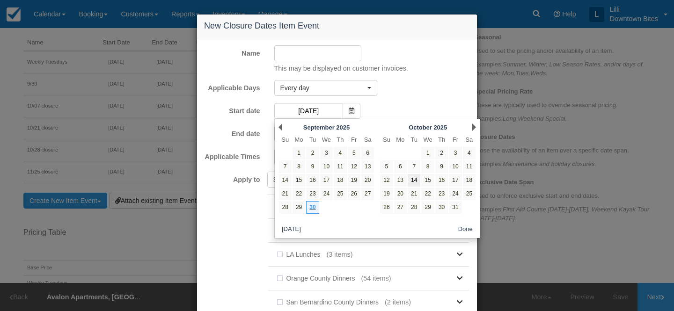
click at [413, 183] on link "14" at bounding box center [414, 180] width 13 height 13
type input "[DATE]"
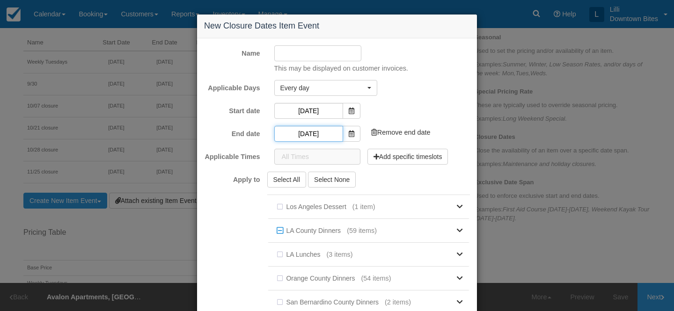
click at [326, 136] on input "10/30/25" at bounding box center [308, 134] width 69 height 16
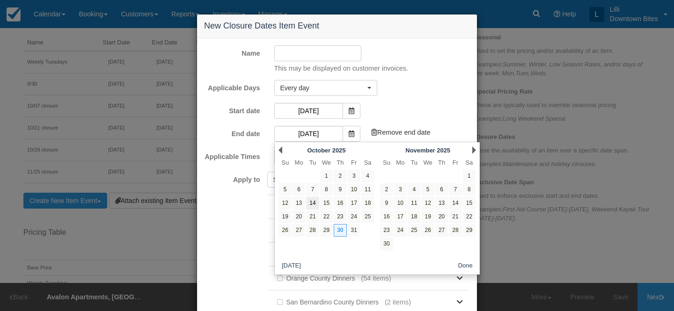
click at [311, 206] on link "14" at bounding box center [312, 203] width 13 height 13
type input "[DATE]"
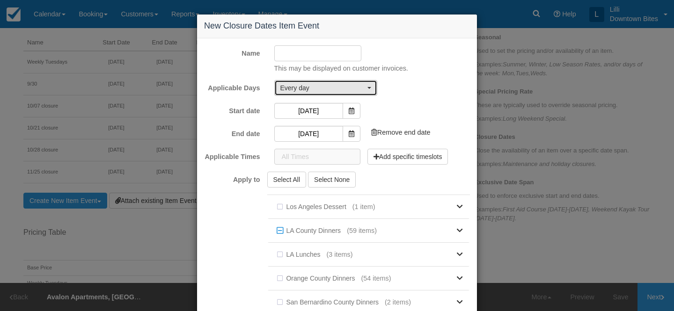
click at [325, 85] on span "Every day" at bounding box center [322, 87] width 85 height 9
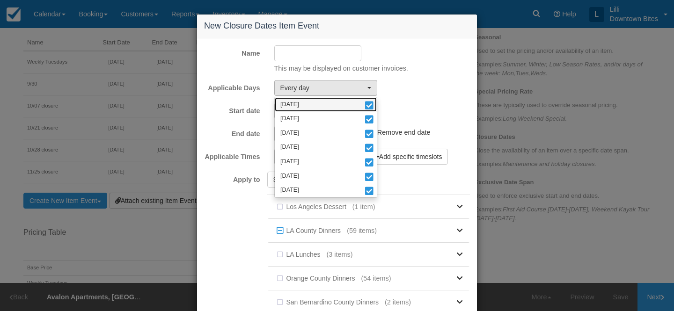
click at [320, 106] on link "Monday" at bounding box center [326, 104] width 102 height 15
select select "tue"
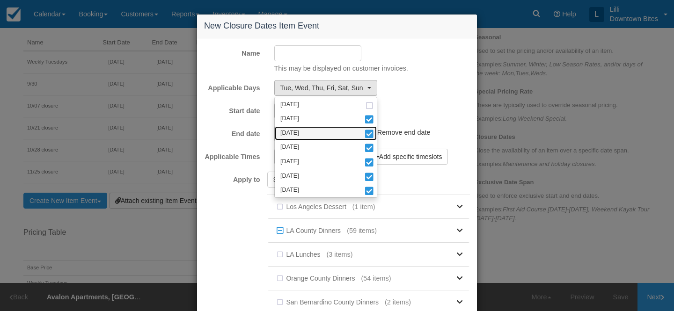
click at [319, 133] on link "Wednesday" at bounding box center [326, 133] width 102 height 15
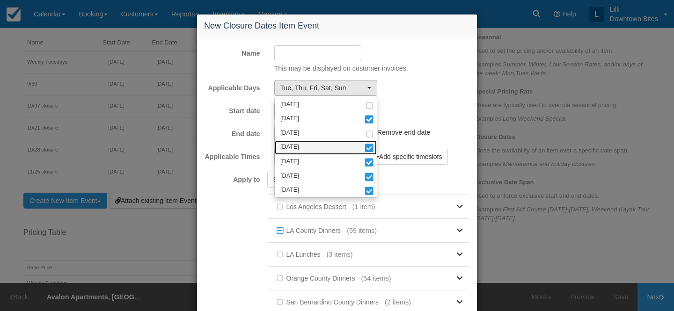
click at [319, 147] on link "Thursday" at bounding box center [326, 147] width 102 height 15
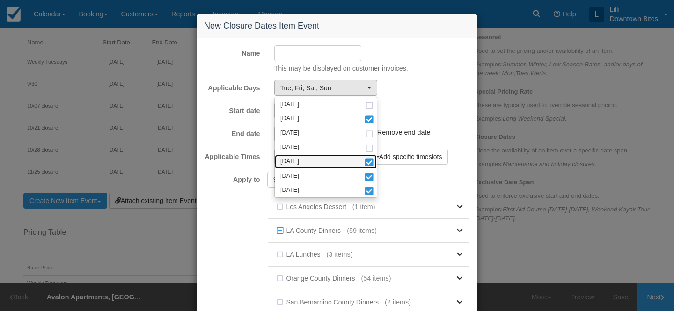
click at [319, 159] on link "Friday" at bounding box center [326, 162] width 102 height 15
click at [319, 178] on link "Saturday" at bounding box center [326, 176] width 102 height 15
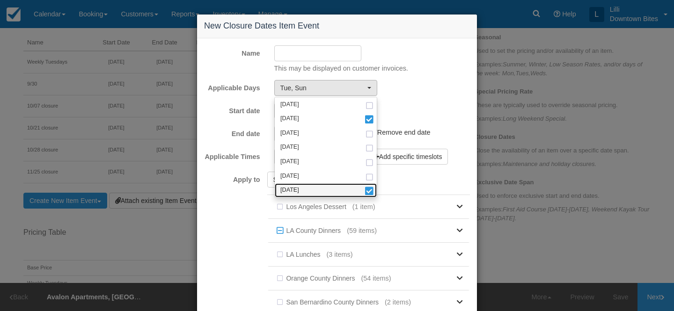
click at [321, 192] on link "Sunday" at bounding box center [326, 191] width 102 height 15
click at [286, 55] on input "Name" at bounding box center [318, 53] width 88 height 16
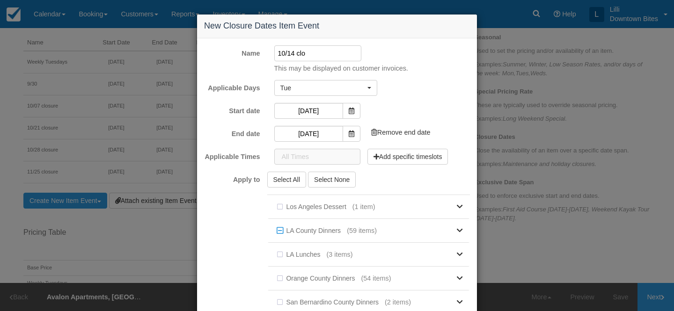
type input "10/14 closure"
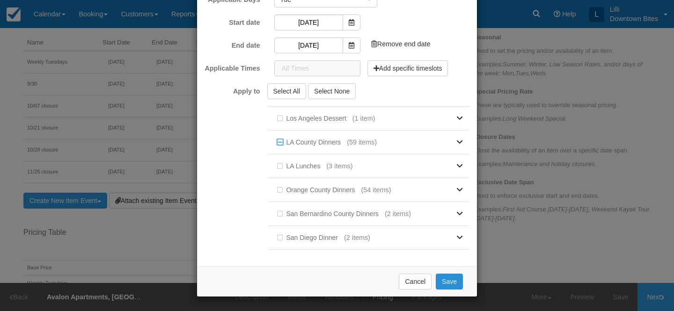
click at [446, 280] on button "Save" at bounding box center [449, 282] width 27 height 16
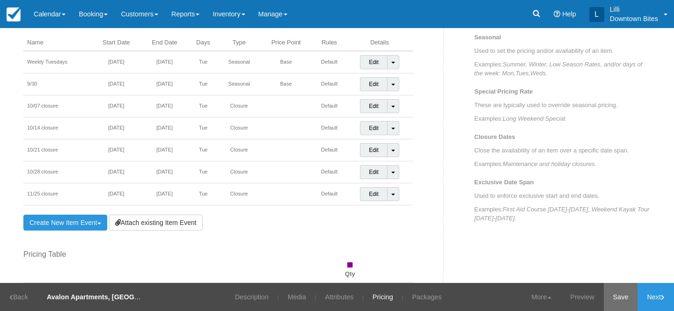
click at [624, 295] on link "Save" at bounding box center [621, 297] width 34 height 28
click at [393, 130] on span at bounding box center [393, 129] width 4 height 2
click at [373, 151] on link "Detach Event" at bounding box center [387, 148] width 52 height 22
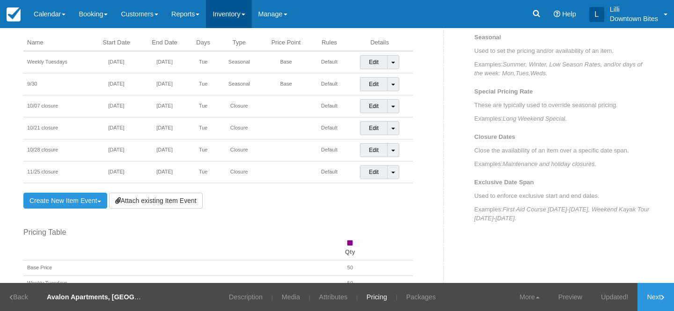
click at [239, 15] on link "Inventory" at bounding box center [228, 14] width 45 height 28
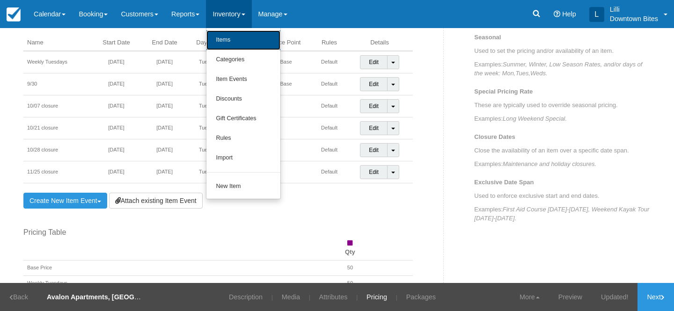
click at [242, 43] on link "Items" at bounding box center [244, 40] width 74 height 20
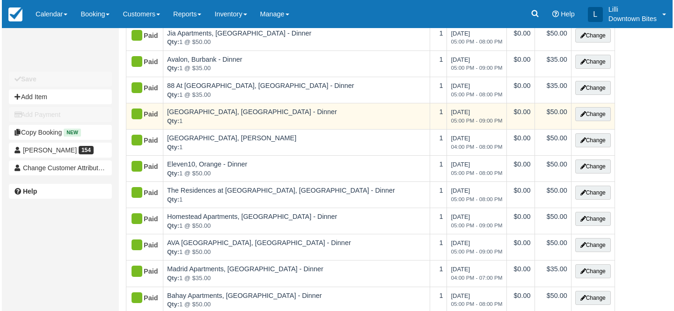
scroll to position [123, 0]
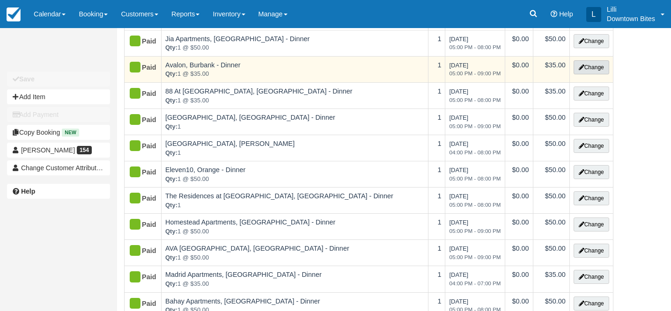
click at [599, 72] on button "Change" at bounding box center [592, 67] width 36 height 14
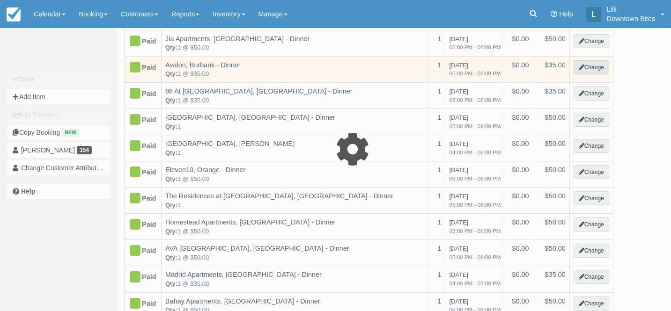
select select "2"
type input "35.00"
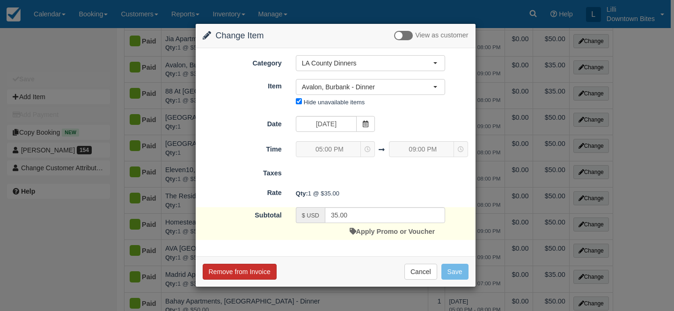
click at [249, 271] on button "Remove from Invoice" at bounding box center [240, 272] width 74 height 16
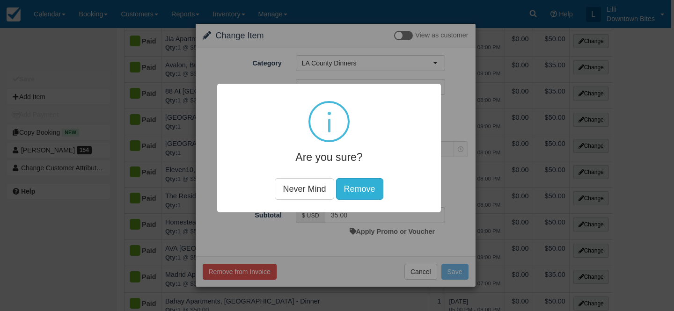
click at [371, 185] on button "Remove" at bounding box center [359, 189] width 47 height 22
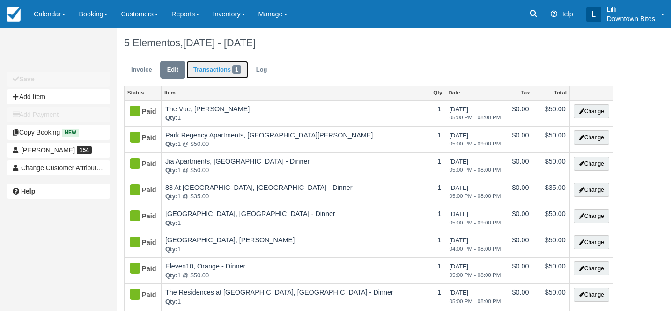
click at [221, 68] on link "Transactions 1" at bounding box center [217, 70] width 62 height 18
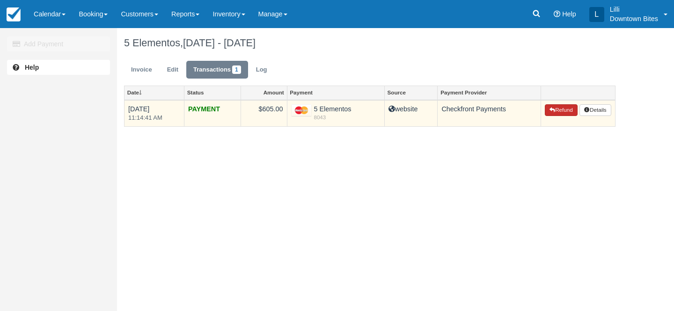
click at [559, 108] on button "Refund" at bounding box center [561, 110] width 33 height 12
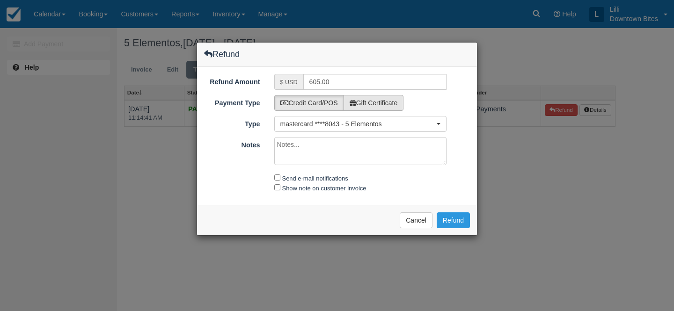
click at [366, 101] on label "Gift Certificate" at bounding box center [374, 103] width 60 height 16
radio input "true"
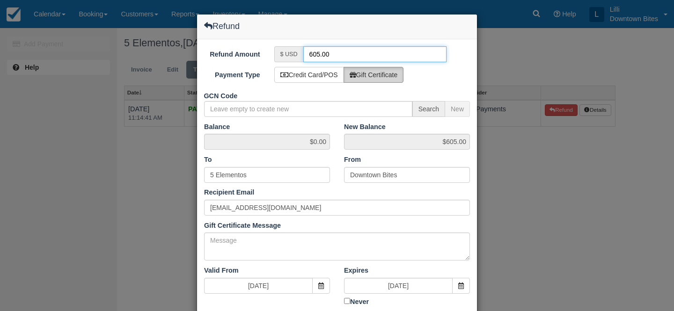
click at [316, 55] on input "605.00" at bounding box center [375, 54] width 144 height 16
type input "35.00"
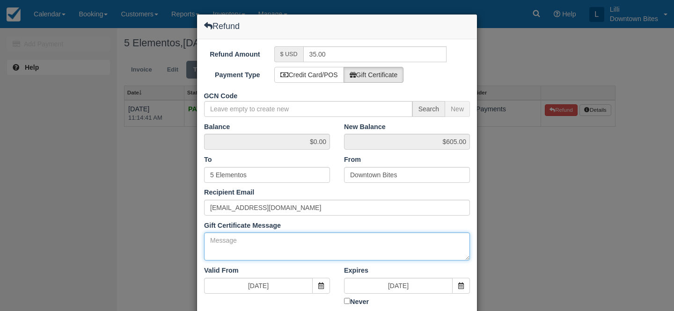
click at [268, 252] on textarea "Gift Certificate Message" at bounding box center [337, 247] width 266 height 28
paste textarea "Hello Jeries, There was an internal scheduling conflict, and the event on [DATE…"
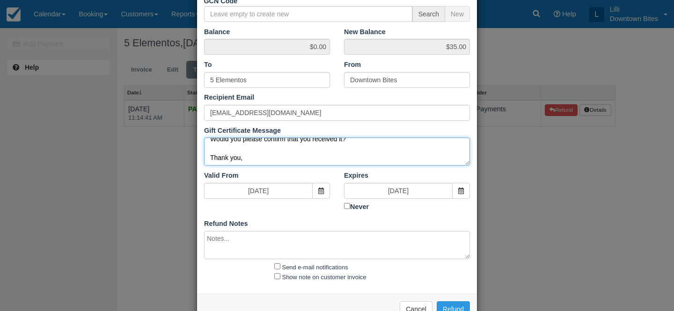
scroll to position [103, 0]
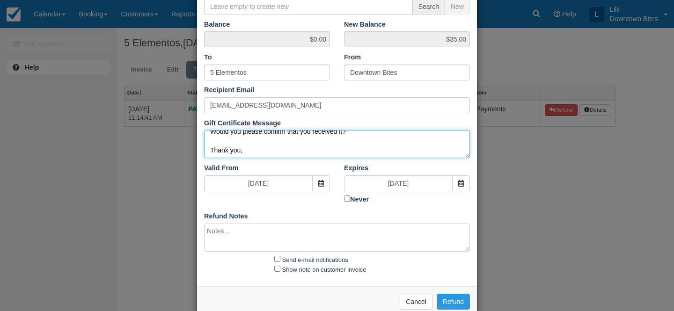
type textarea "Hello Jeries, There was an internal scheduling conflict, and the event on [DATE…"
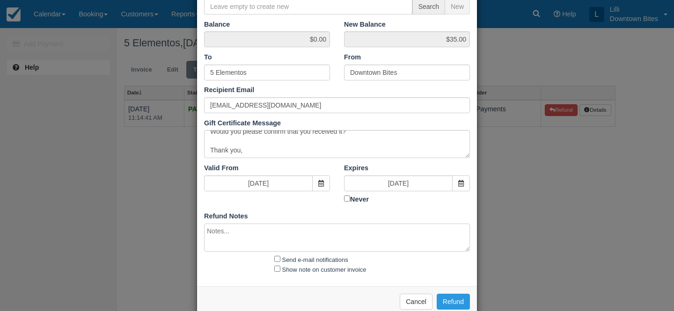
click at [214, 238] on textarea at bounding box center [337, 238] width 266 height 28
paste textarea "Hello Jeries, There was an internal scheduling conflict, and the event on [DATE…"
type textarea "Hello Jeries, There was an internal scheduling conflict, and the event on [DATE…"
click at [278, 259] on input "Send e-mail notifications" at bounding box center [277, 259] width 6 height 6
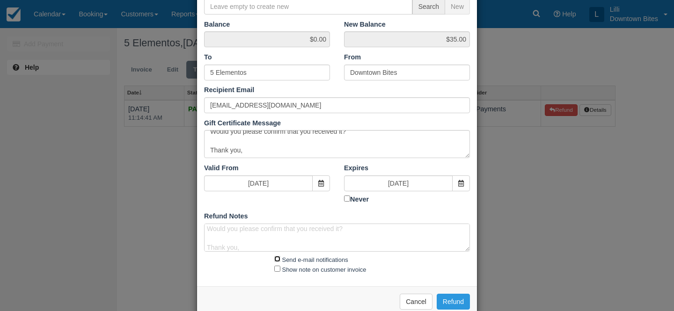
checkbox input "true"
click at [278, 267] on input "Show note on customer invoice" at bounding box center [277, 269] width 6 height 6
checkbox input "true"
click at [458, 301] on button "Refund" at bounding box center [453, 302] width 33 height 16
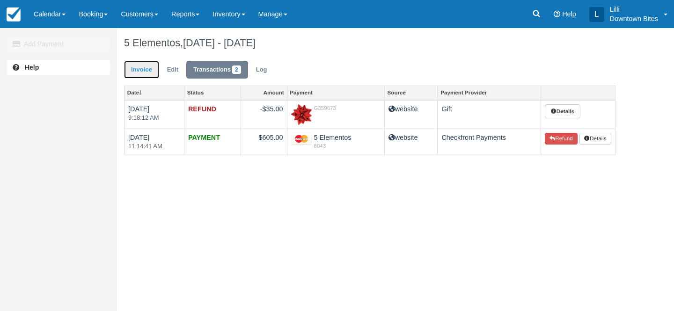
click at [138, 69] on link "Invoice" at bounding box center [141, 70] width 35 height 18
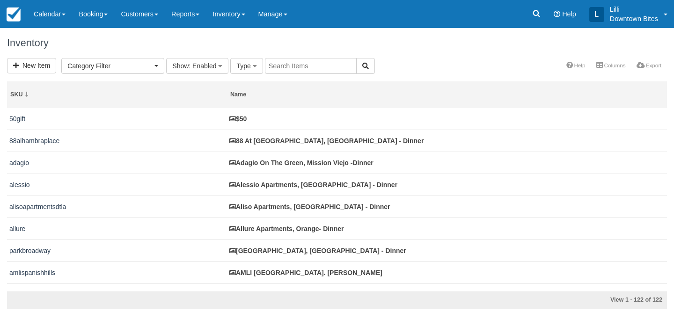
select select
click at [276, 66] on input "text" at bounding box center [311, 66] width 92 height 16
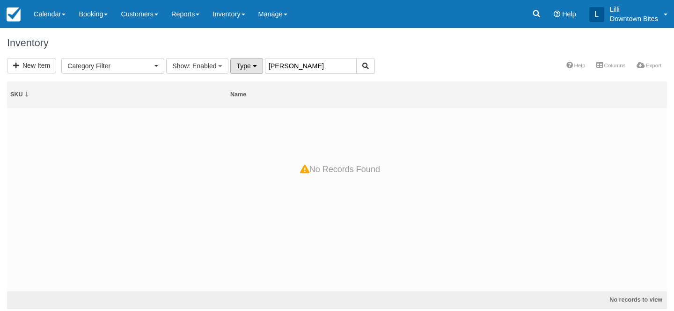
drag, startPoint x: 312, startPoint y: 69, endPoint x: 233, endPoint y: 69, distance: 79.6
click at [233, 69] on form "New Item Category Filter Los Angeles Dessert (1) LA County Dinners (60) LA Lunc…" at bounding box center [191, 65] width 368 height 7
type input "burbank"
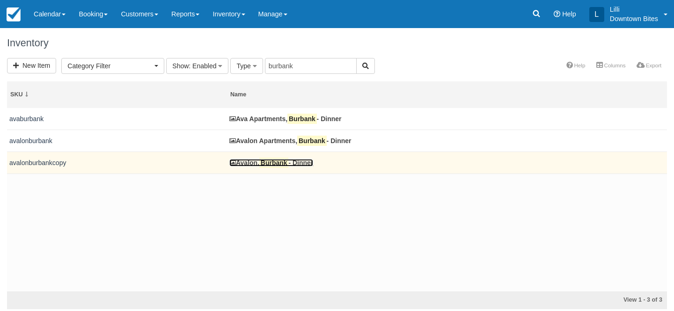
click at [270, 164] on mark "Burbank" at bounding box center [273, 163] width 29 height 10
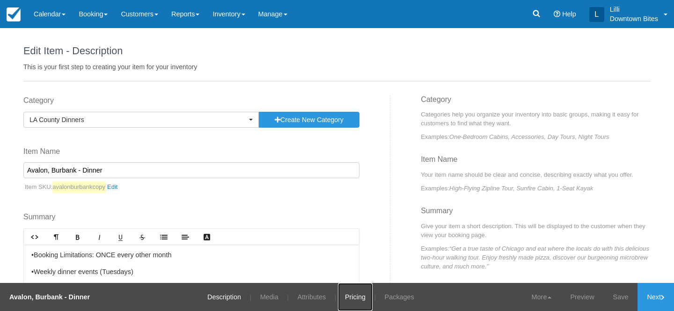
click at [357, 300] on link "Pricing" at bounding box center [355, 297] width 35 height 28
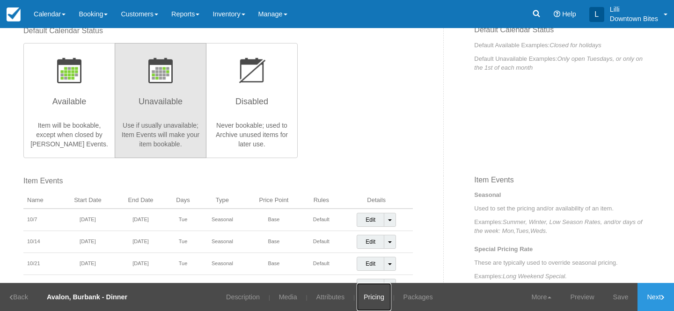
scroll to position [262, 0]
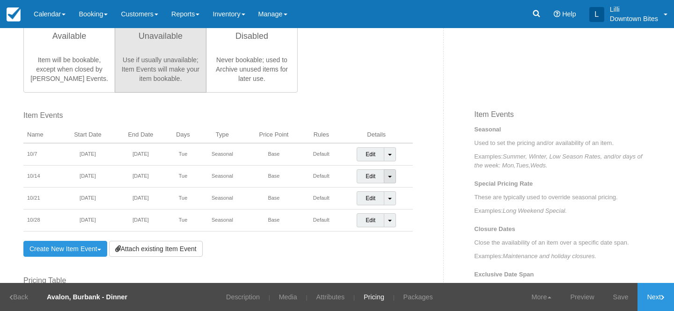
click at [395, 177] on link "Toggle Dropdown" at bounding box center [390, 177] width 12 height 14
click at [388, 199] on link "Detach Event" at bounding box center [383, 196] width 52 height 22
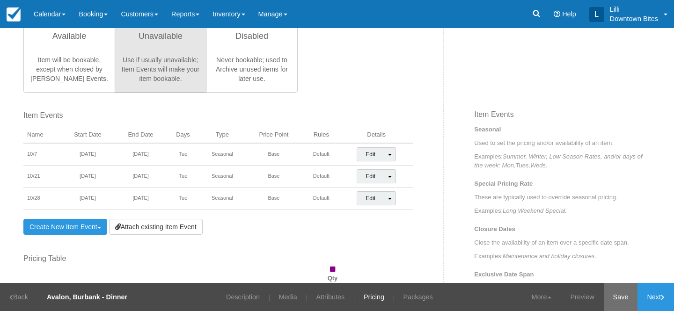
click at [612, 294] on link "Save" at bounding box center [621, 297] width 34 height 28
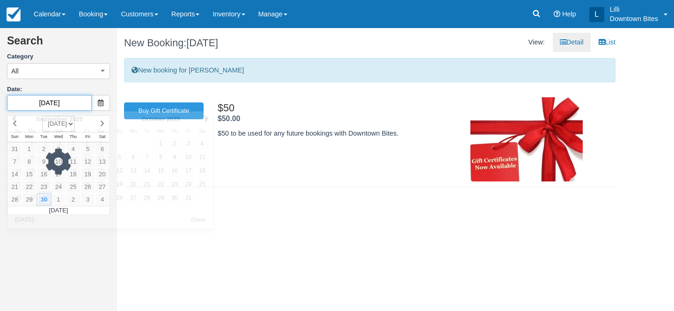
click at [77, 100] on input "[DATE]" at bounding box center [49, 103] width 85 height 16
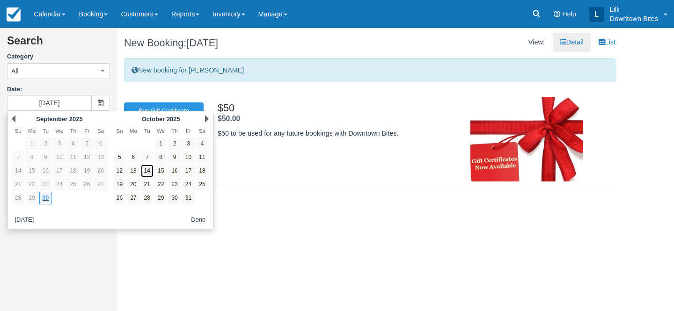
click at [147, 170] on link "14" at bounding box center [147, 171] width 13 height 13
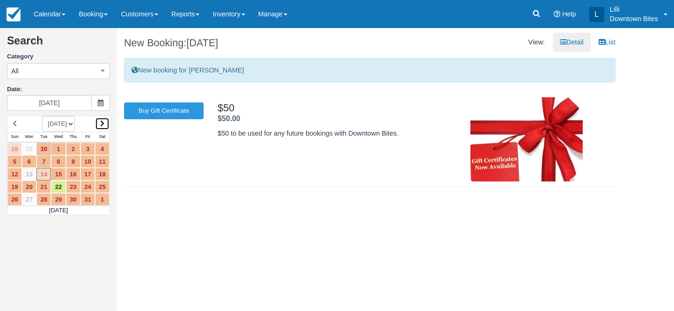
click at [102, 123] on icon at bounding box center [102, 123] width 4 height 7
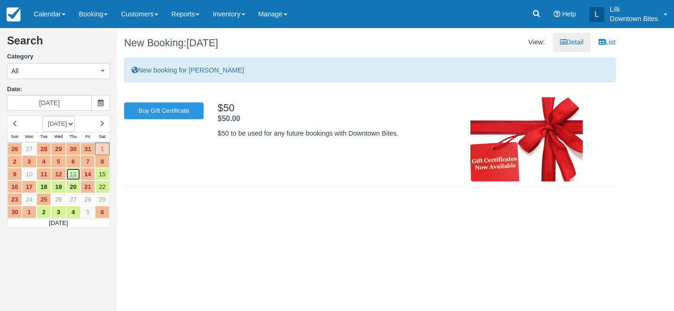
click at [75, 175] on link "13" at bounding box center [73, 174] width 15 height 13
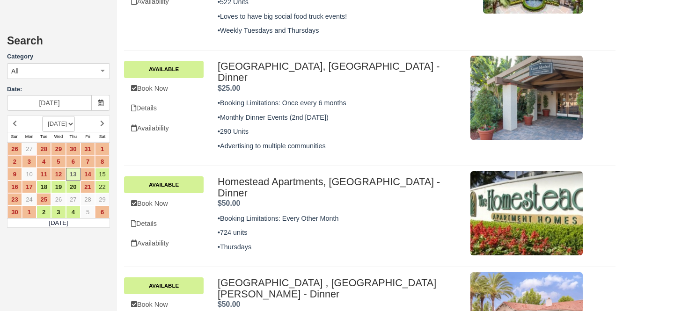
scroll to position [506, 0]
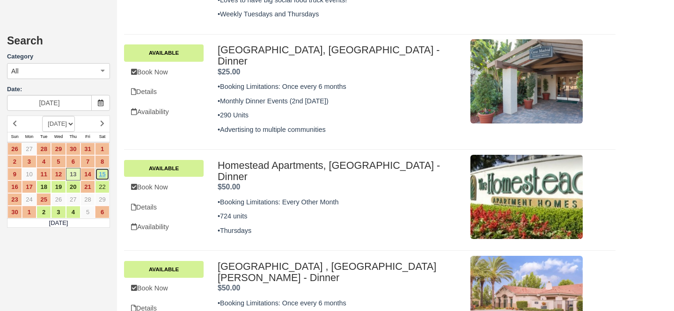
click at [105, 175] on link "15" at bounding box center [102, 174] width 15 height 13
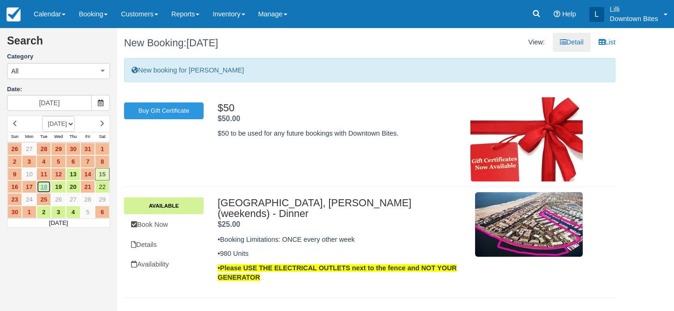
click at [42, 188] on link "18" at bounding box center [44, 187] width 15 height 13
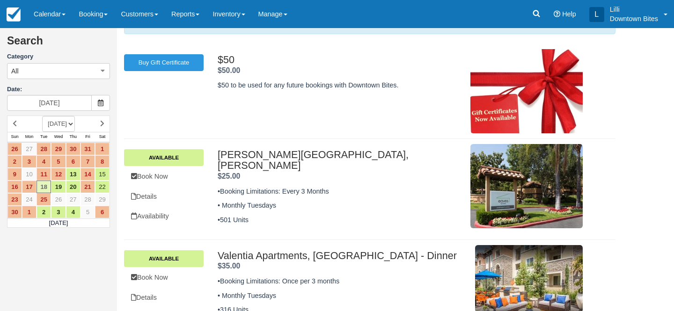
scroll to position [71, 0]
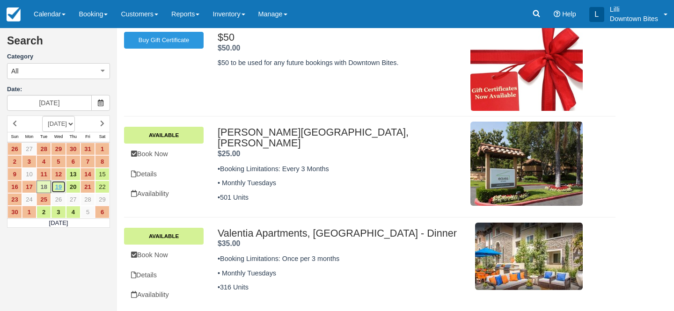
click at [62, 186] on link "19" at bounding box center [58, 187] width 15 height 13
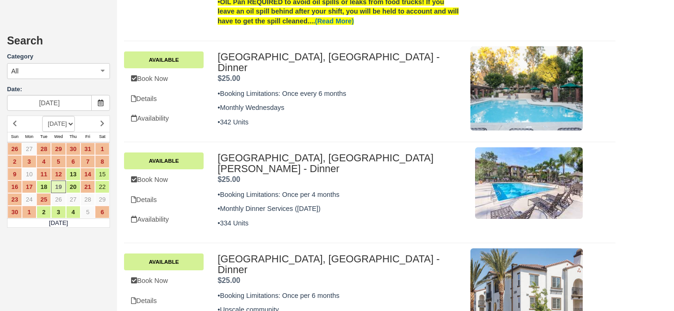
scroll to position [608, 0]
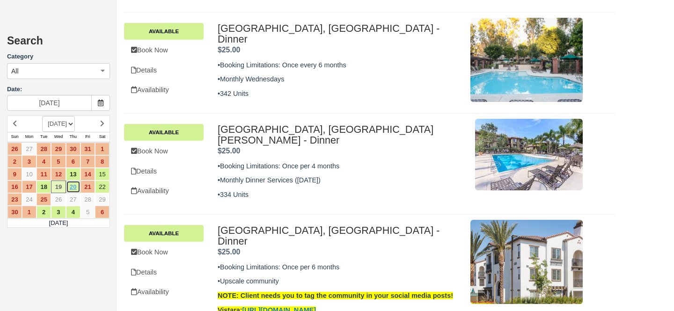
click at [72, 192] on link "20" at bounding box center [73, 187] width 15 height 13
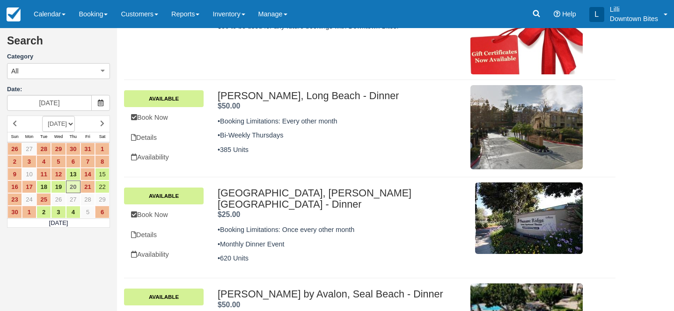
scroll to position [169, 0]
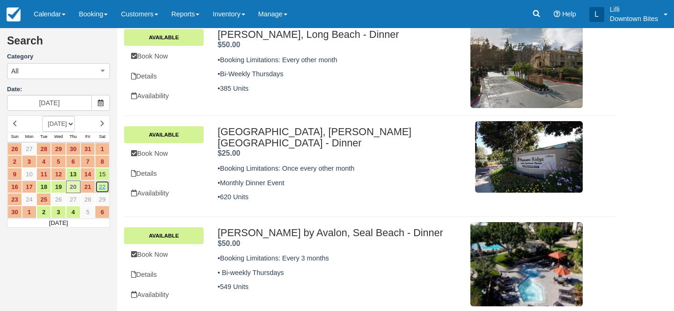
click at [101, 189] on link "22" at bounding box center [102, 187] width 15 height 13
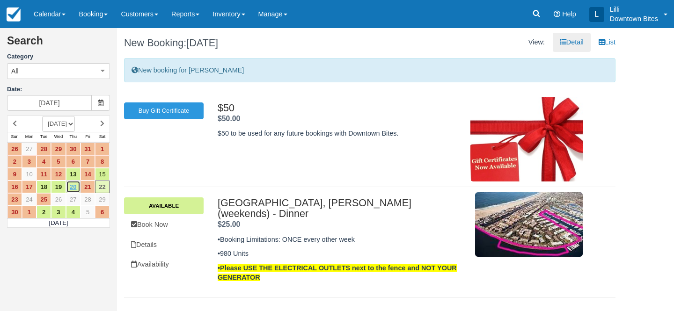
click at [73, 187] on link "20" at bounding box center [73, 187] width 15 height 13
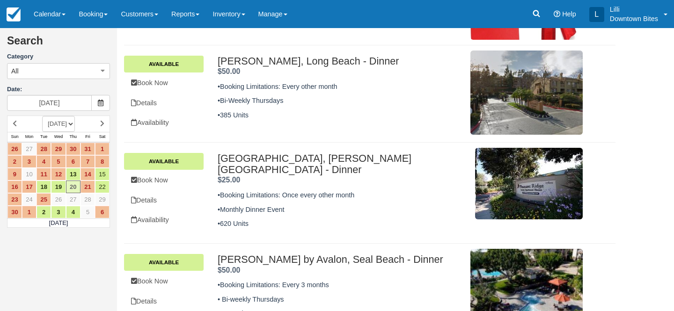
scroll to position [169, 0]
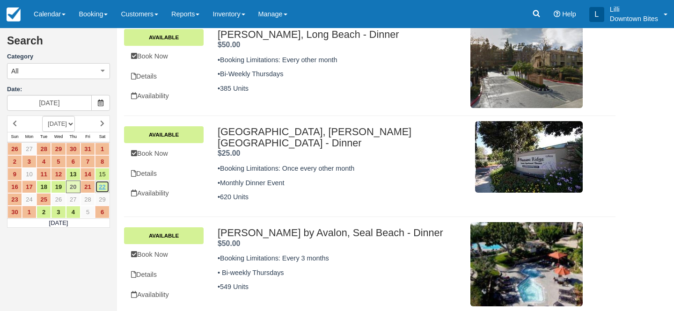
click at [103, 187] on link "22" at bounding box center [102, 187] width 15 height 13
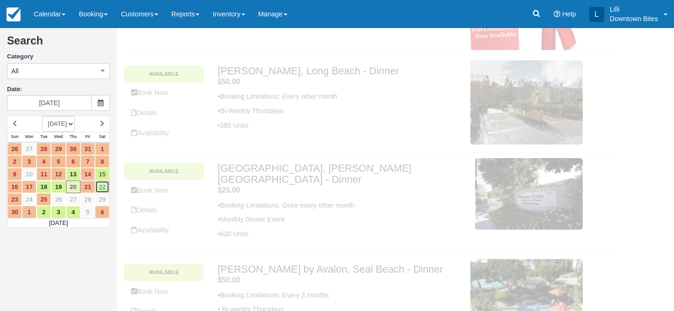
scroll to position [0, 0]
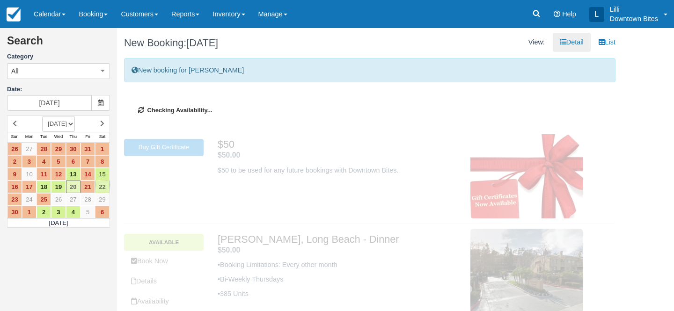
type input "11/22/25"
